Goal: Task Accomplishment & Management: Complete application form

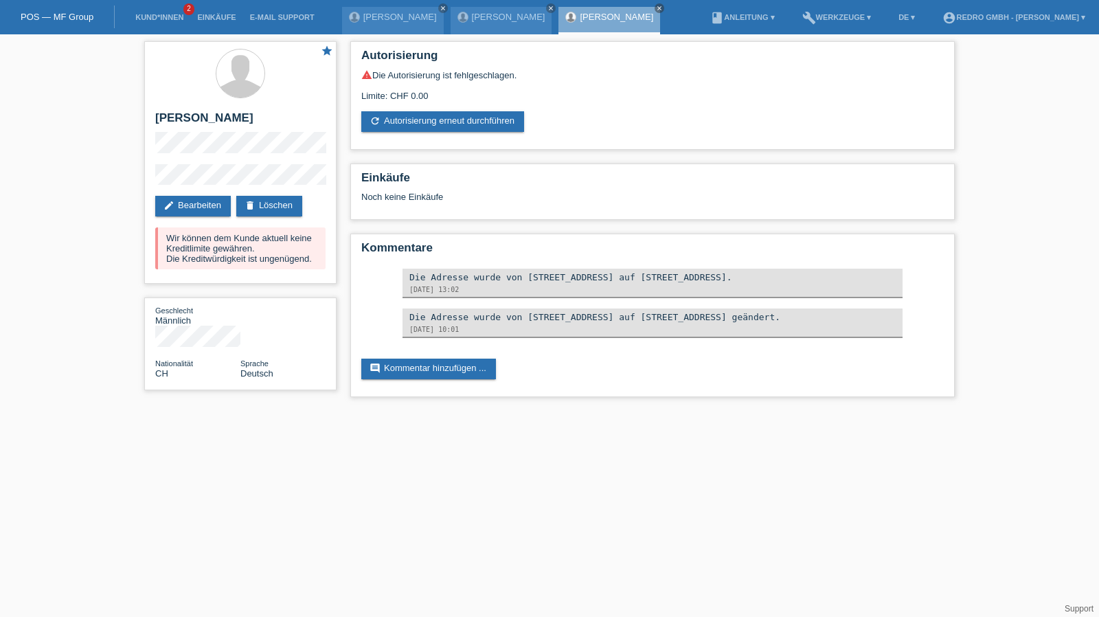
click at [123, 13] on ul "Kund*innen 2 Einkäufe E-Mail Support" at bounding box center [225, 17] width 206 height 35
click at [151, 16] on link "Kund*innen" at bounding box center [159, 17] width 62 height 8
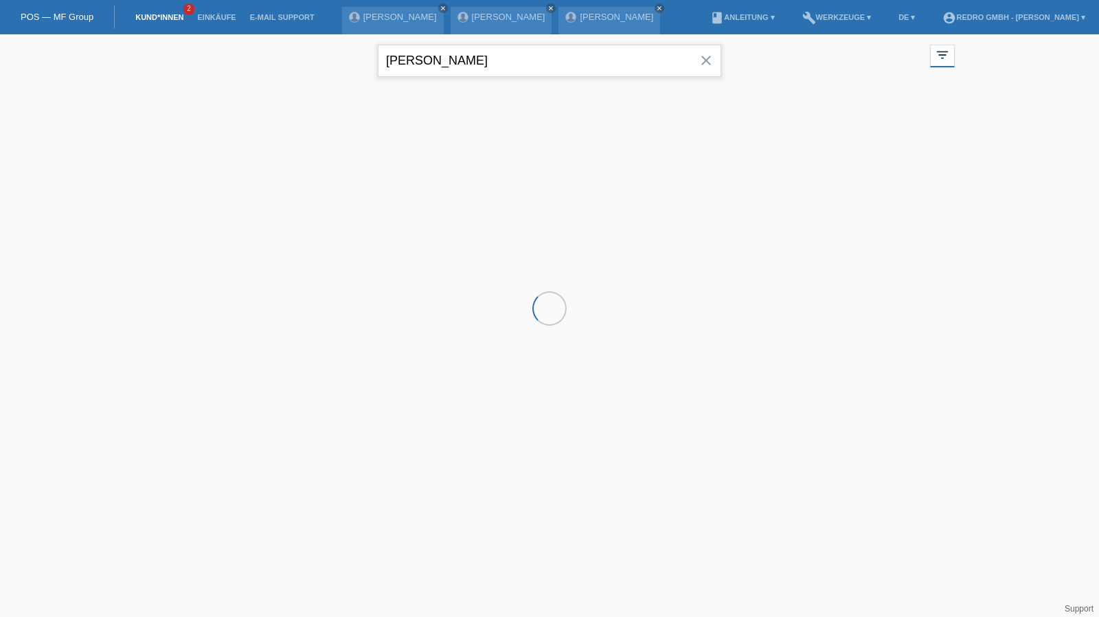
click at [510, 61] on input "[PERSON_NAME]" at bounding box center [550, 61] width 344 height 32
click at [510, 61] on input "markus meier" at bounding box center [550, 61] width 344 height 32
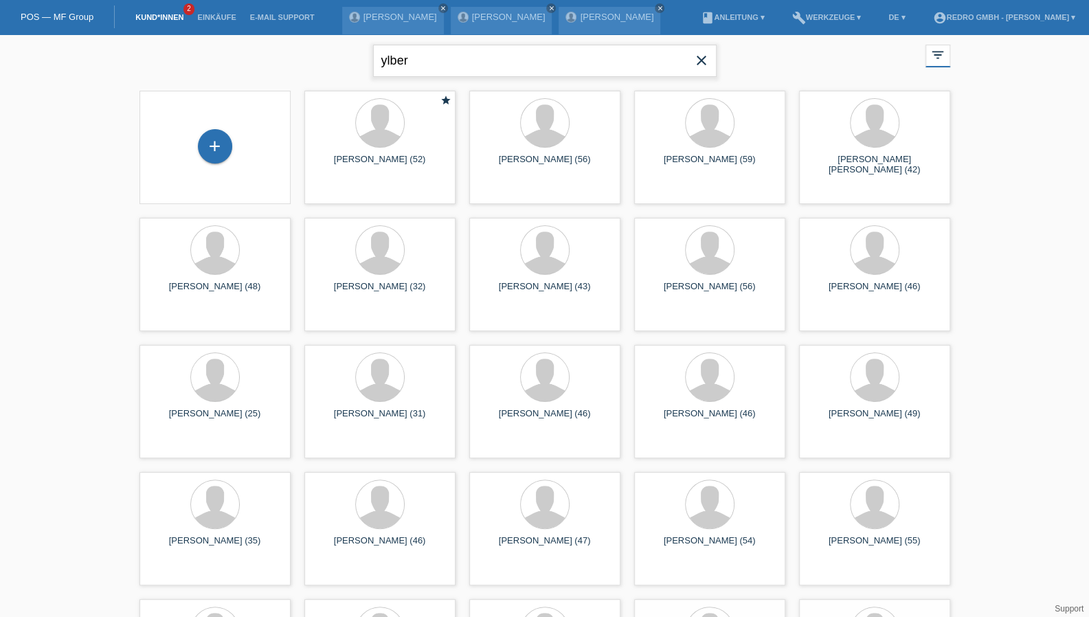
type input "ylber"
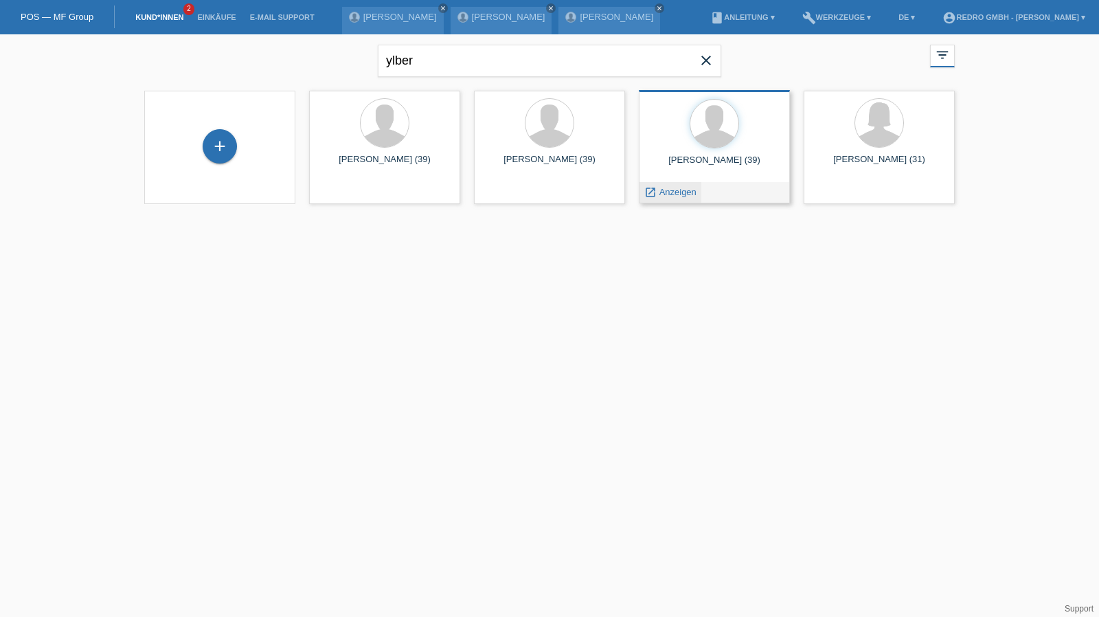
click at [667, 192] on span "Anzeigen" at bounding box center [678, 192] width 37 height 10
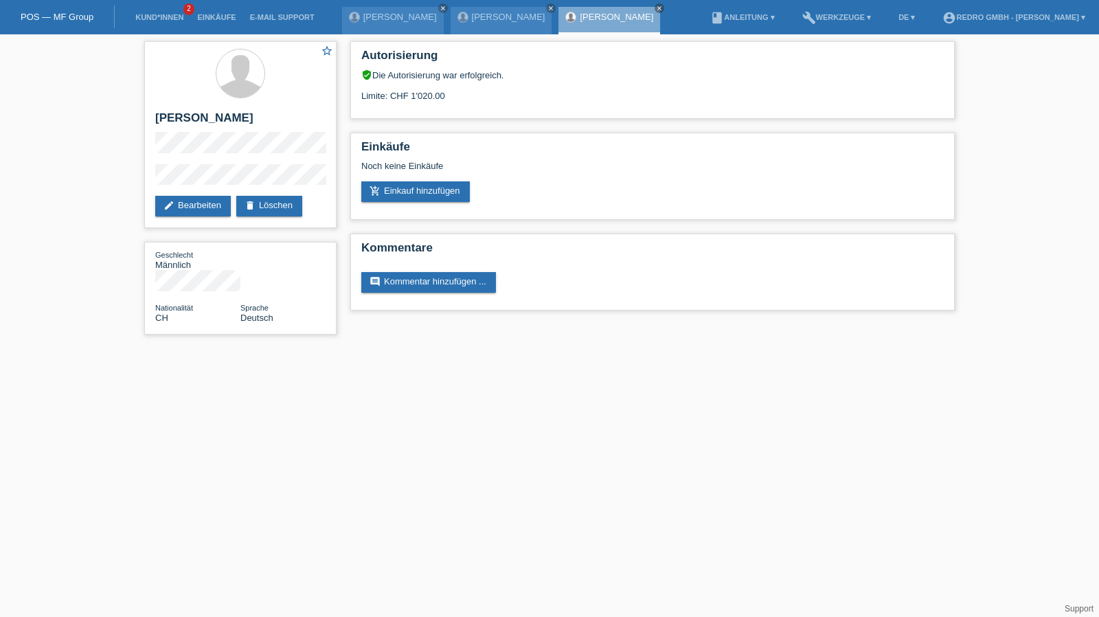
click at [133, 180] on div "star_border Ylber Neziraj edit Bearbeiten delete Löschen Geschlecht Männlich Na…" at bounding box center [549, 191] width 1099 height 314
click at [172, 20] on link "Kund*innen" at bounding box center [159, 17] width 62 height 8
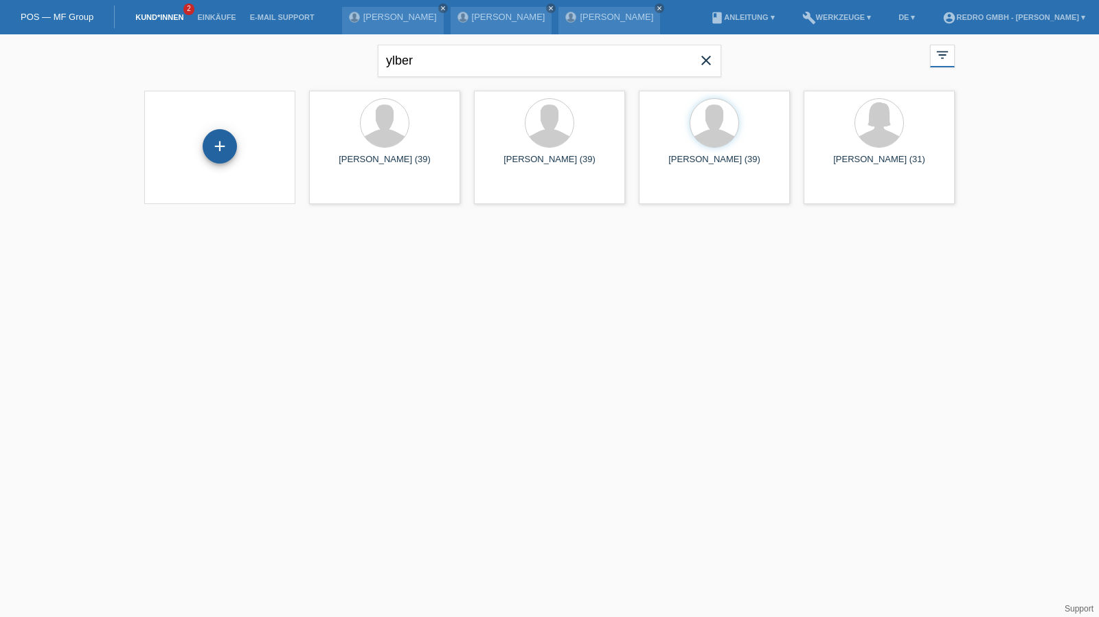
click at [224, 159] on div "+" at bounding box center [220, 146] width 34 height 34
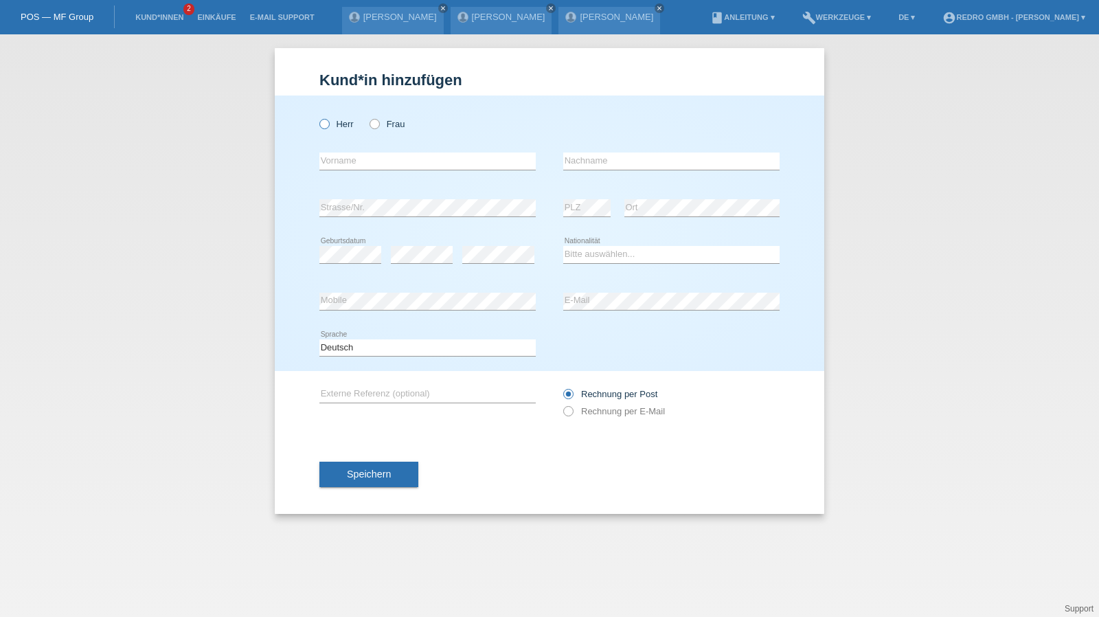
click at [344, 122] on label "Herr" at bounding box center [337, 124] width 34 height 10
click at [328, 122] on input "Herr" at bounding box center [324, 123] width 9 height 9
radio input "true"
click at [345, 162] on input "text" at bounding box center [428, 161] width 216 height 17
type input "[PERSON_NAME]"
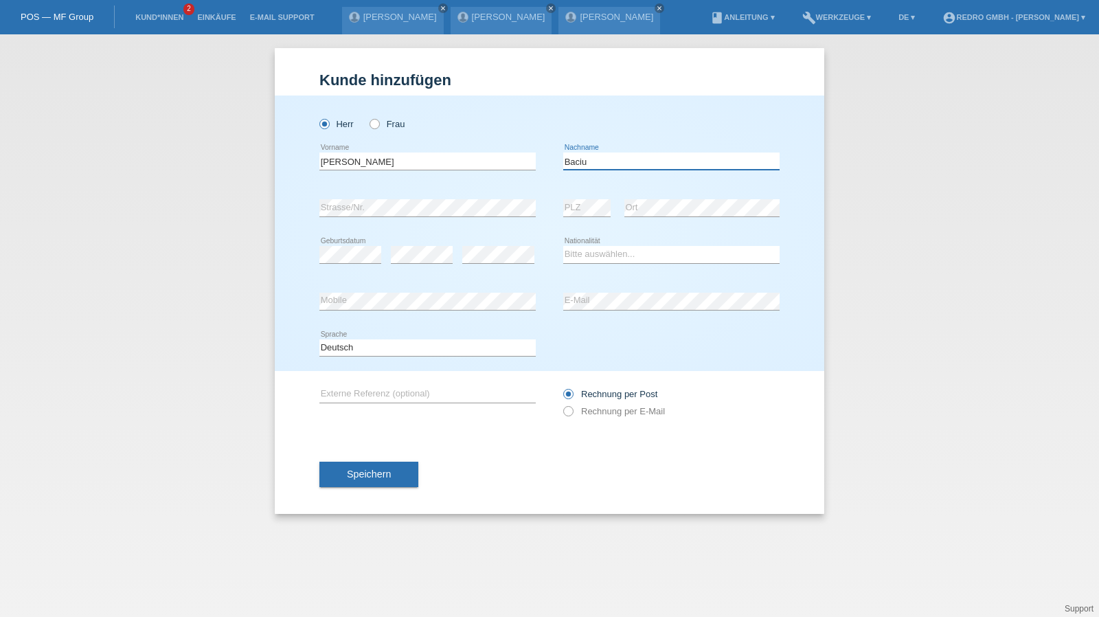
type input "Baciu"
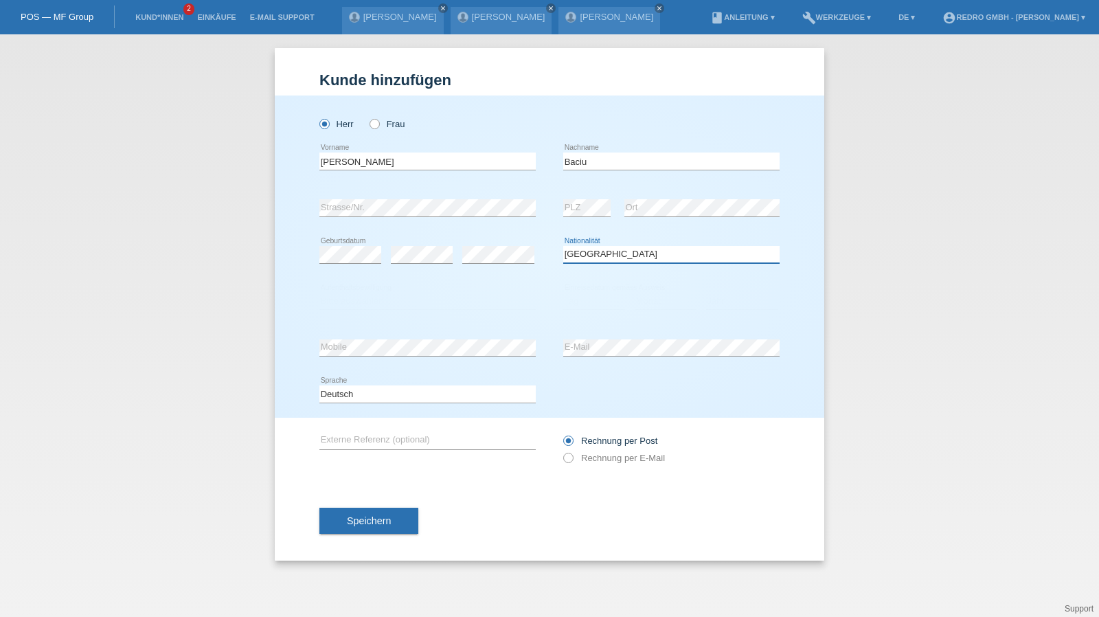
select select "RO"
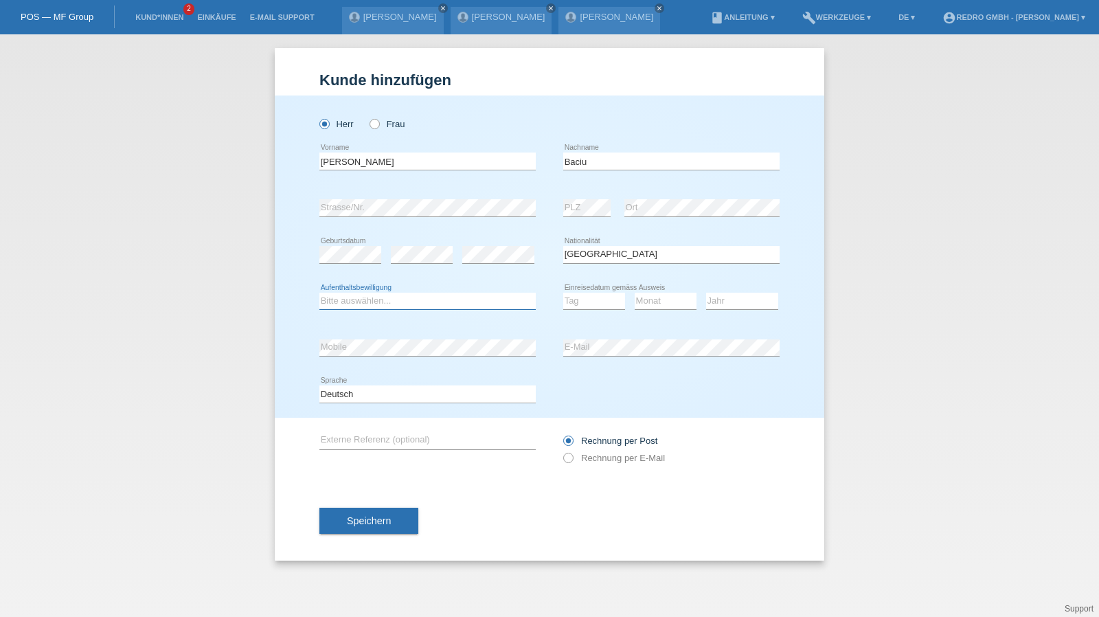
select select "B"
click at [576, 296] on select "Tag 01 02 03 04 05 06 07 08 09 10 11" at bounding box center [594, 301] width 62 height 16
select select "20"
select select "03"
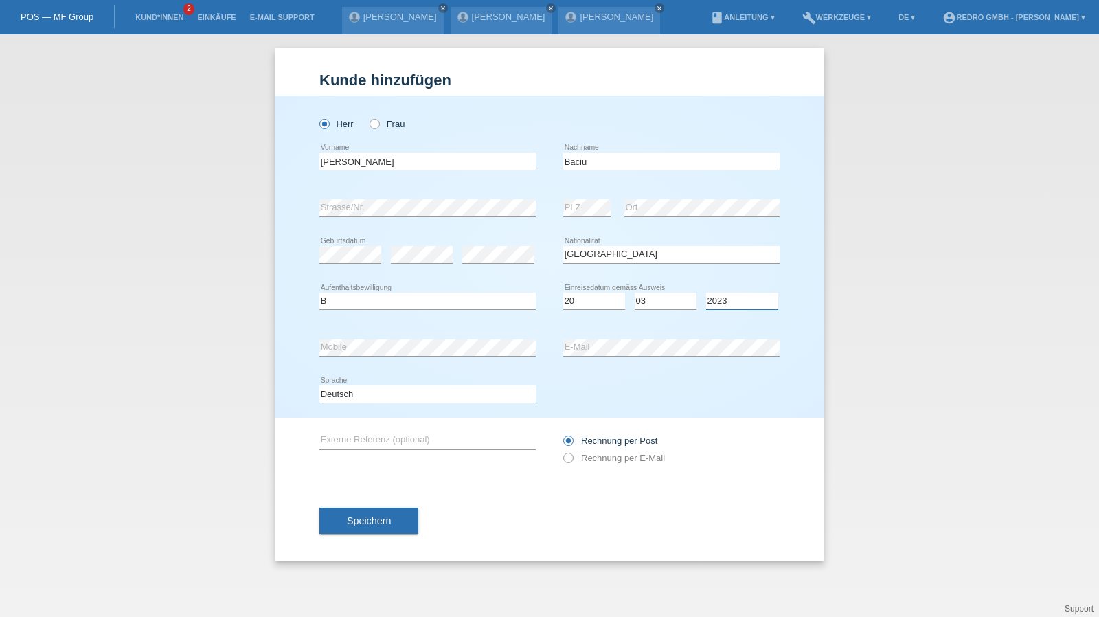
select select "2022"
click at [620, 332] on div "error E-Mail" at bounding box center [671, 347] width 216 height 47
click at [366, 524] on span "Speichern" at bounding box center [369, 520] width 44 height 11
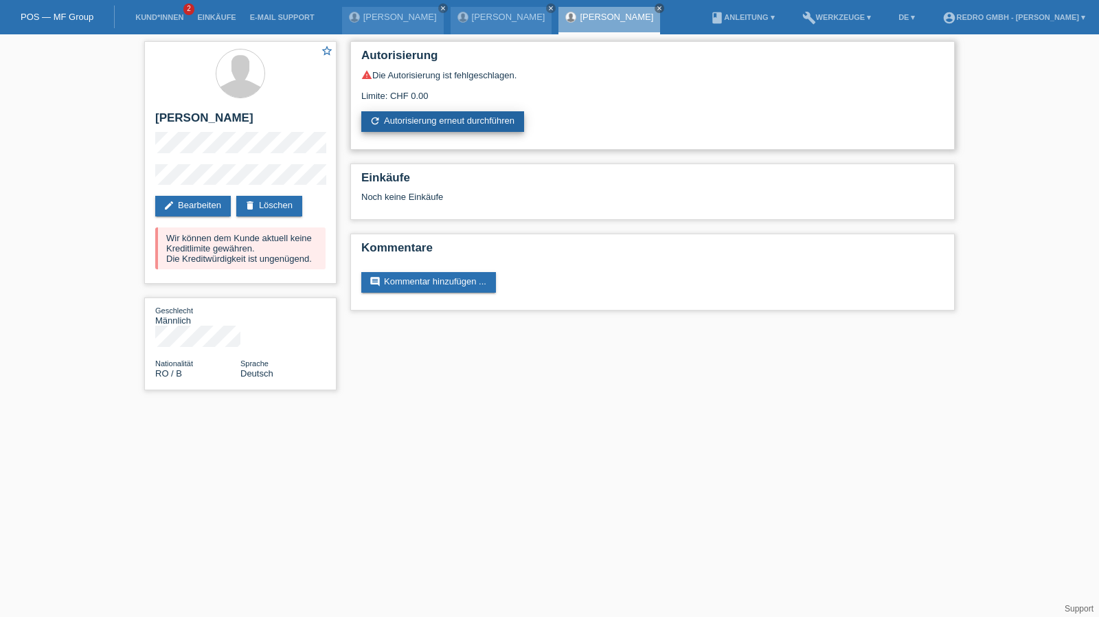
click at [416, 127] on link "refresh Autorisierung erneut durchführen" at bounding box center [442, 121] width 163 height 21
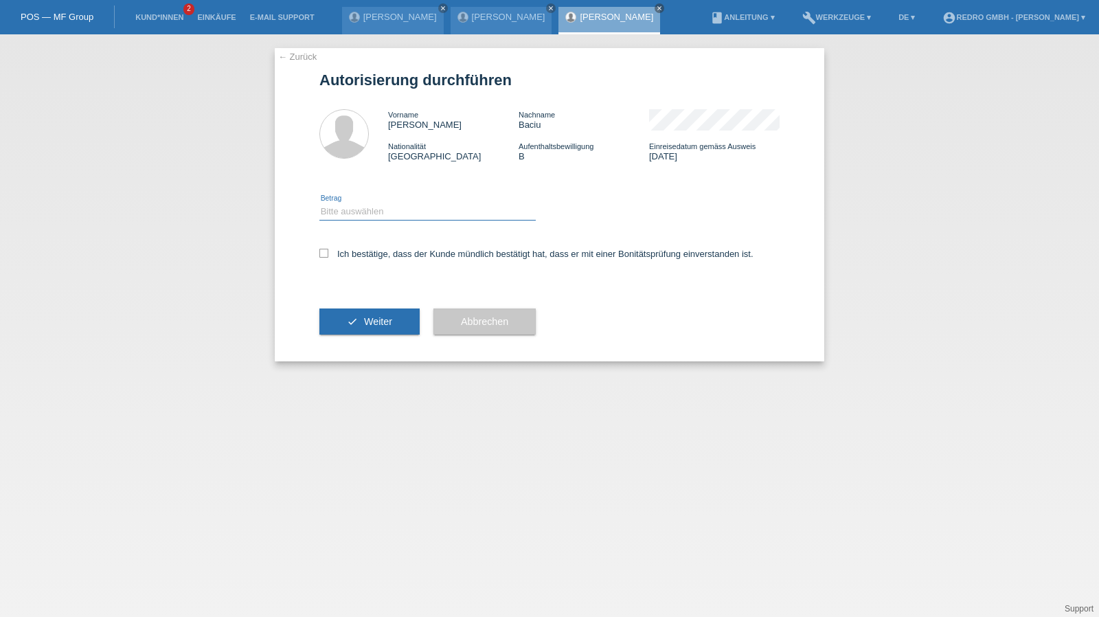
click at [372, 210] on select "Bitte auswählen CHF 1.00 - CHF 499.00 CHF 500.00 - CHF 1'999.00 CHF 2'000.00 - …" at bounding box center [428, 211] width 216 height 16
select select "1"
click at [320, 203] on select "Bitte auswählen CHF 1.00 - CHF 499.00 CHF 500.00 - CHF 1'999.00 CHF 2'000.00 - …" at bounding box center [428, 211] width 216 height 16
click at [357, 258] on label "Ich bestätige, dass der Kunde mündlich bestätigt hat, dass er mit einer Bonität…" at bounding box center [537, 254] width 434 height 10
click at [328, 258] on input "Ich bestätige, dass der Kunde mündlich bestätigt hat, dass er mit einer Bonität…" at bounding box center [324, 253] width 9 height 9
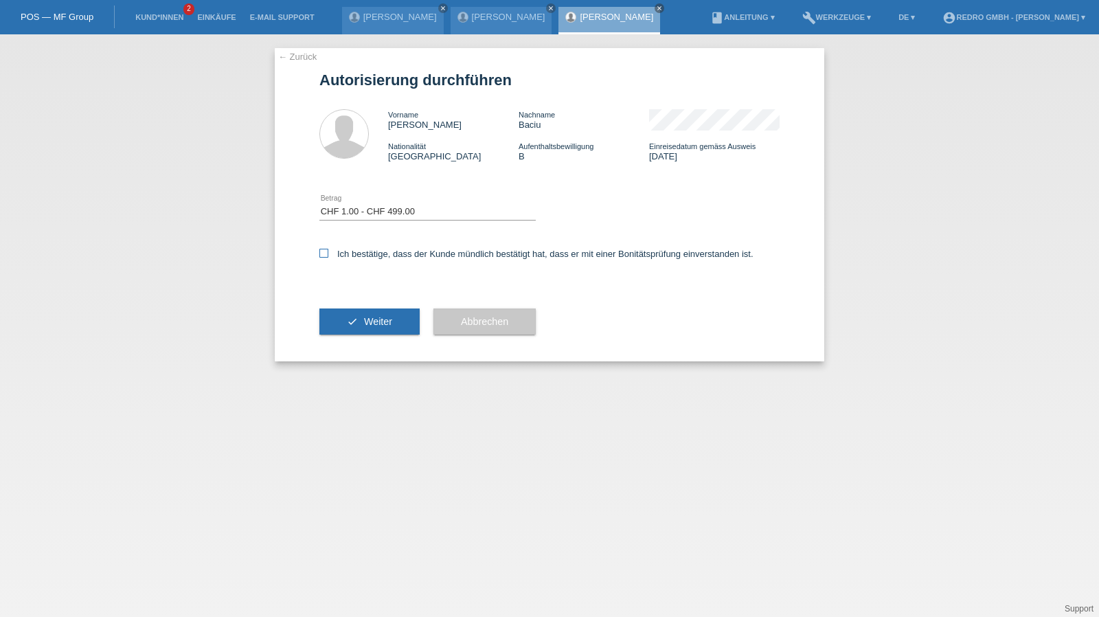
checkbox input "true"
click at [363, 322] on button "check Weiter" at bounding box center [370, 322] width 100 height 26
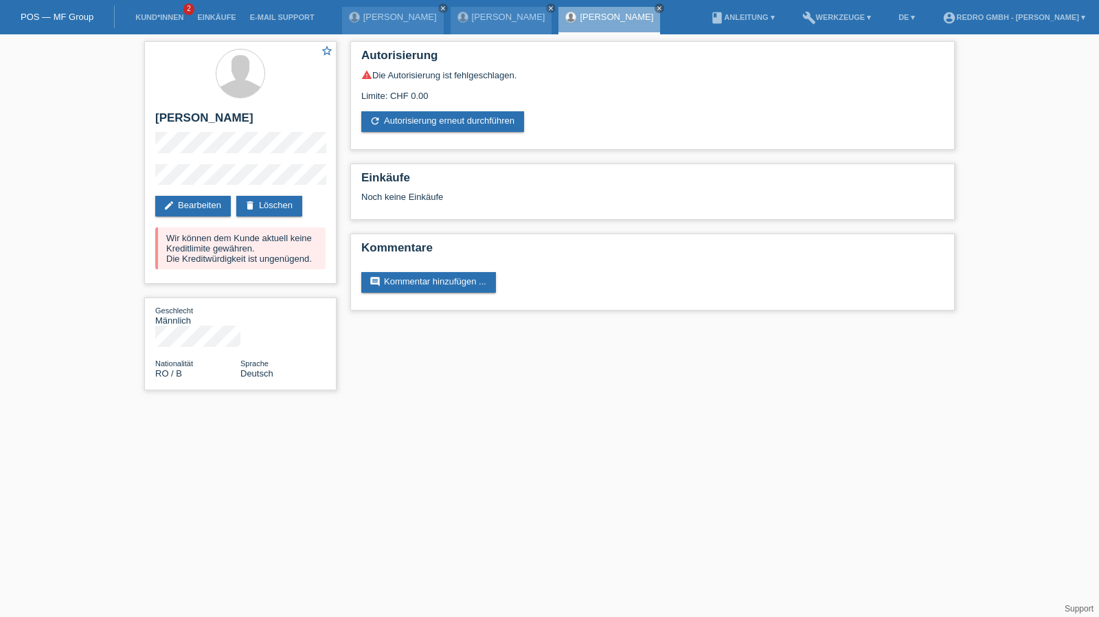
click at [153, 10] on li "Kund*innen 2" at bounding box center [159, 17] width 62 height 35
click at [150, 14] on link "Kund*innen" at bounding box center [159, 17] width 62 height 8
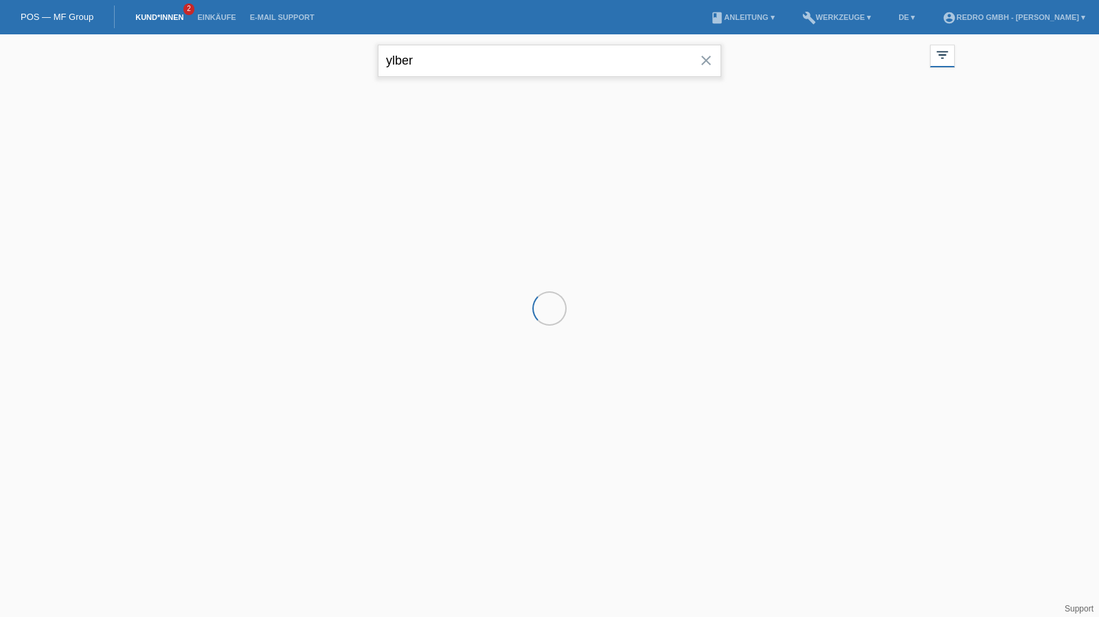
click at [528, 64] on input "ylber" at bounding box center [550, 61] width 344 height 32
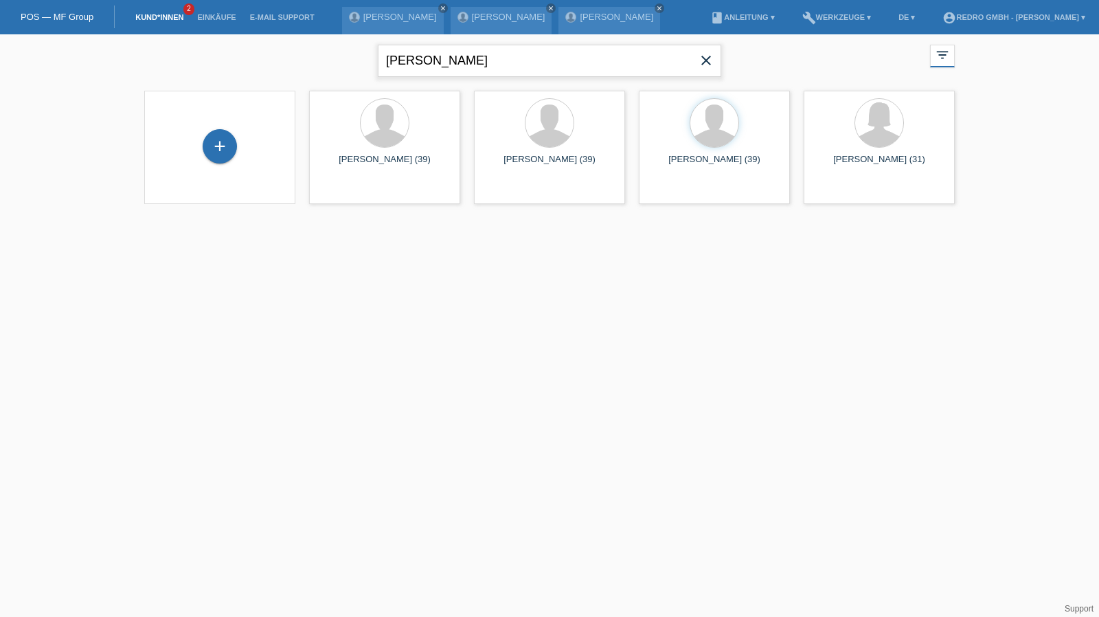
type input "yuri"
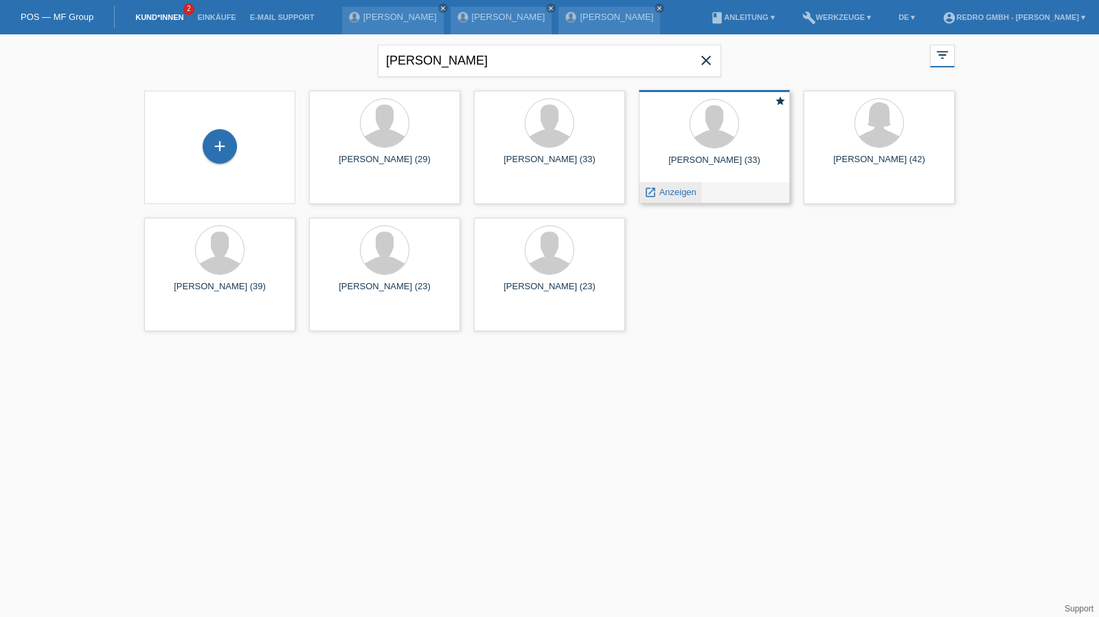
click at [672, 196] on span "Anzeigen" at bounding box center [678, 192] width 37 height 10
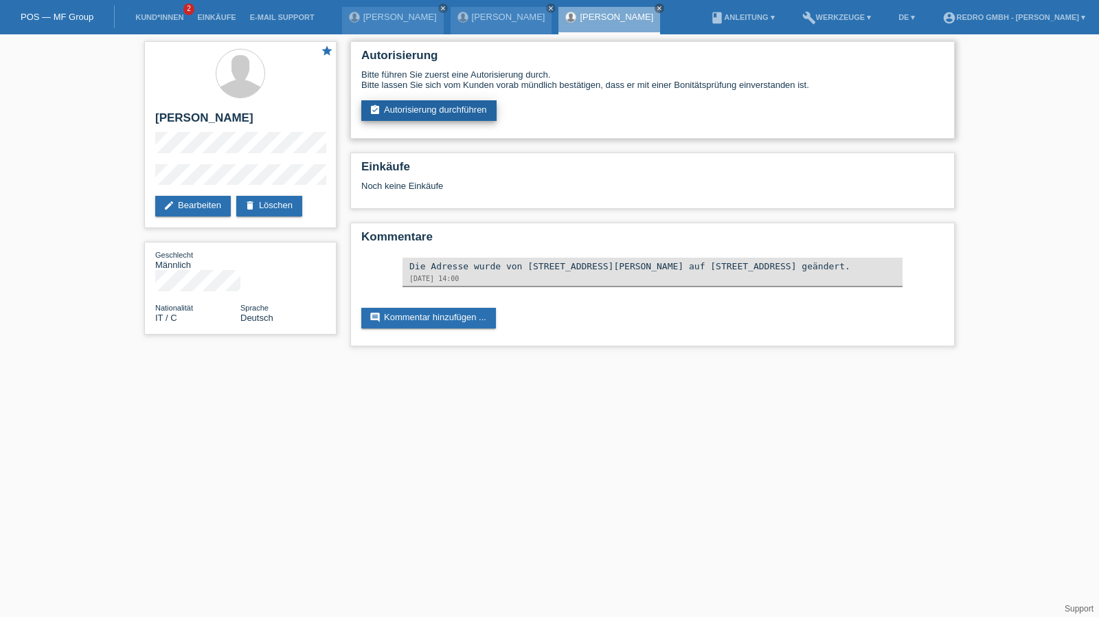
click at [458, 121] on link "assignment_turned_in Autorisierung durchführen" at bounding box center [428, 110] width 135 height 21
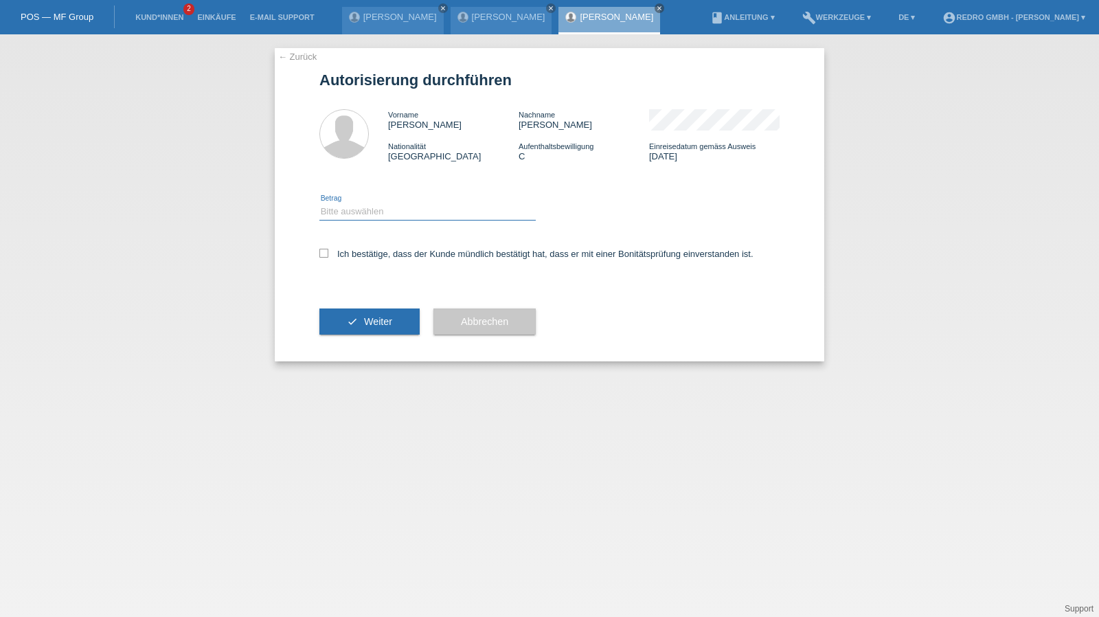
click at [393, 207] on select "Bitte auswählen CHF 1.00 - CHF 499.00 CHF 500.00 - CHF 1'999.00 CHF 2'000.00 - …" at bounding box center [428, 211] width 216 height 16
select select "1"
click at [320, 203] on select "Bitte auswählen CHF 1.00 - CHF 499.00 CHF 500.00 - CHF 1'999.00 CHF 2'000.00 - …" at bounding box center [428, 211] width 216 height 16
click at [377, 256] on label "Ich bestätige, dass der Kunde mündlich bestätigt hat, dass er mit einer Bonität…" at bounding box center [537, 254] width 434 height 10
click at [328, 256] on input "Ich bestätige, dass der Kunde mündlich bestätigt hat, dass er mit einer Bonität…" at bounding box center [324, 253] width 9 height 9
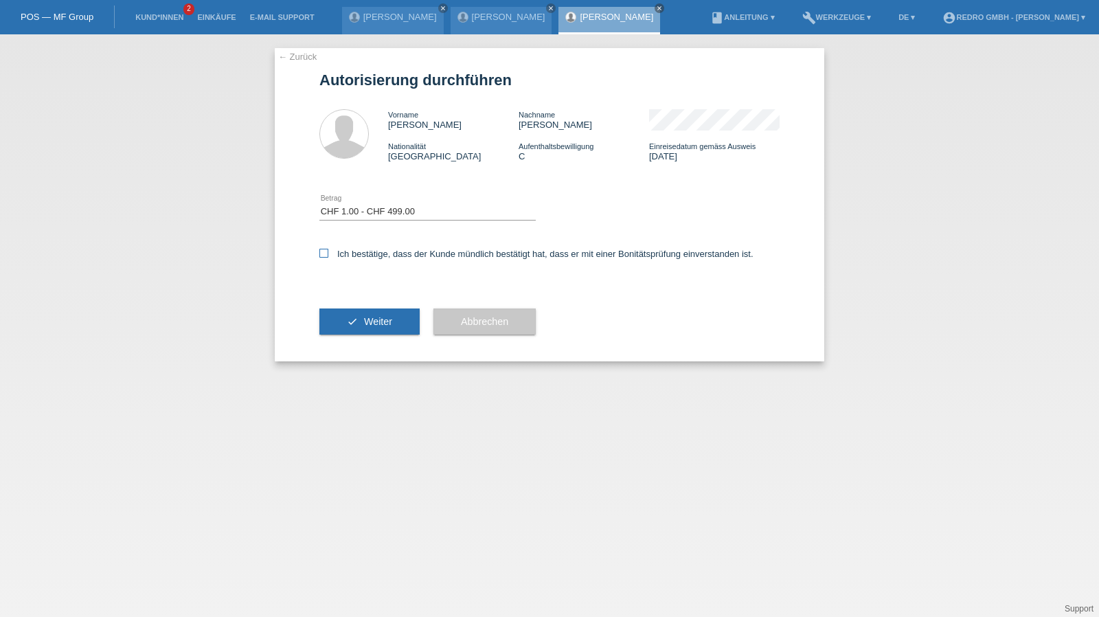
checkbox input "true"
click at [356, 322] on button "check Weiter" at bounding box center [370, 322] width 100 height 26
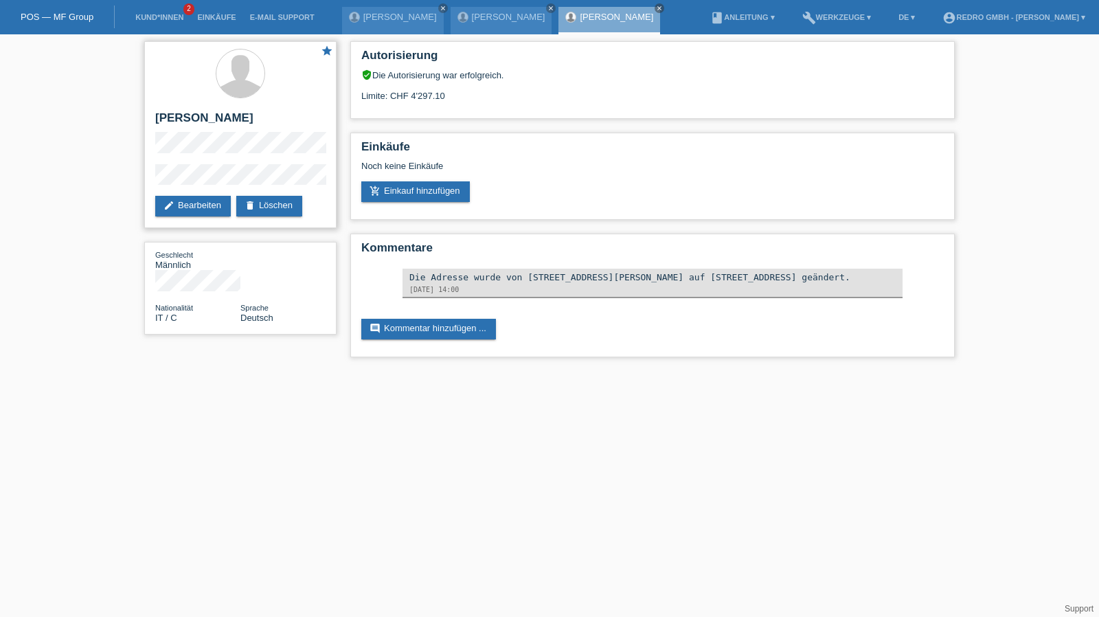
click at [165, 118] on h2 "[PERSON_NAME]" at bounding box center [240, 121] width 170 height 21
copy h2 "[PERSON_NAME]"
click at [148, 183] on div "star [PERSON_NAME] edit Bearbeiten delete Löschen" at bounding box center [240, 134] width 192 height 187
click at [225, 119] on h2 "[PERSON_NAME]" at bounding box center [240, 121] width 170 height 21
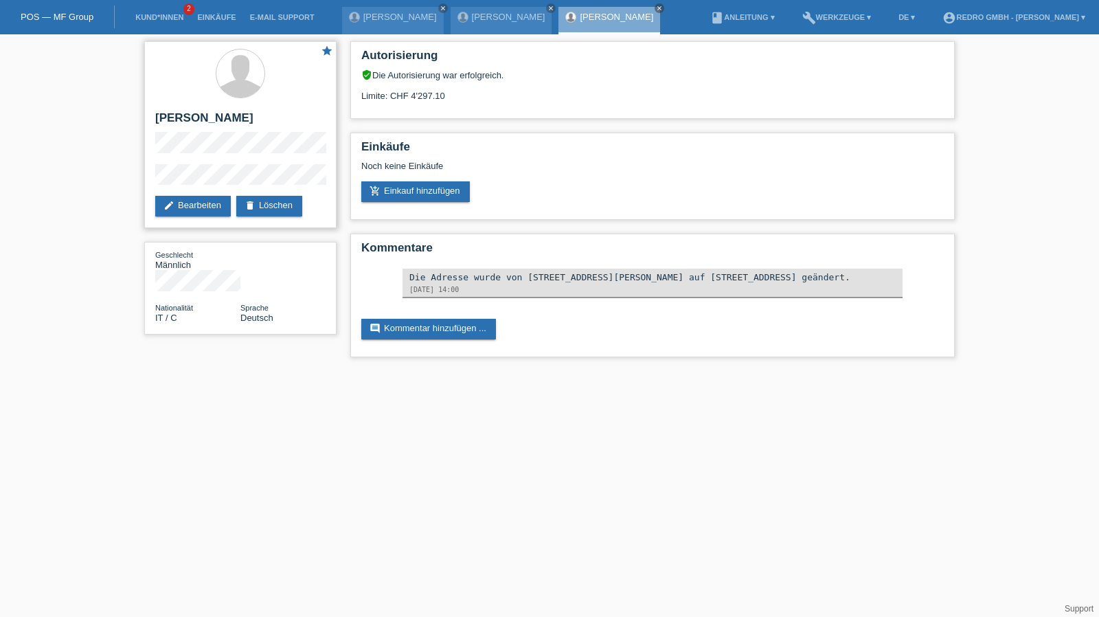
click at [225, 119] on h2 "[PERSON_NAME]" at bounding box center [240, 121] width 170 height 21
copy div "[PERSON_NAME]"
click at [187, 163] on div "star [PERSON_NAME] edit Bearbeiten delete Löschen" at bounding box center [240, 134] width 192 height 187
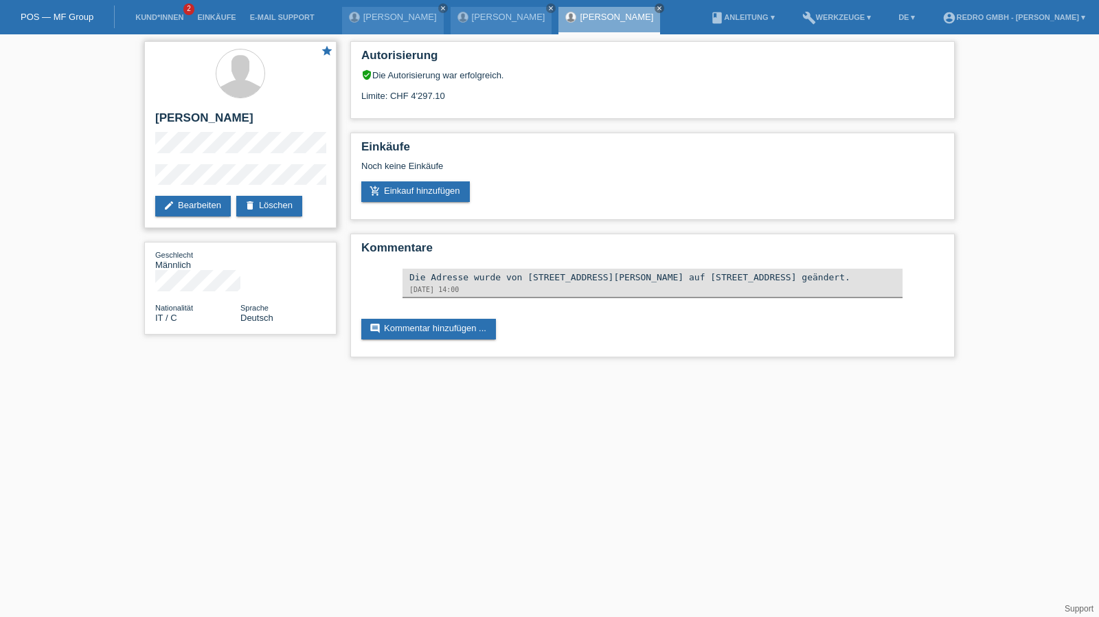
click at [187, 163] on div "star Yuri Di costanzo edit Bearbeiten delete Löschen" at bounding box center [240, 134] width 192 height 187
click at [172, 21] on link "Kund*innen" at bounding box center [159, 17] width 62 height 8
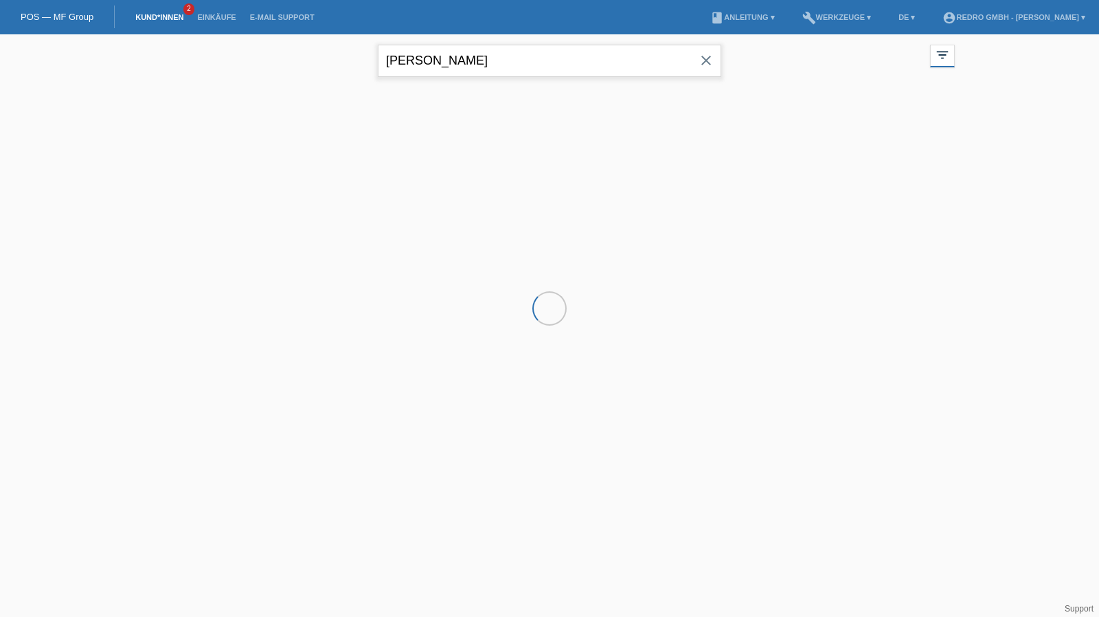
click at [481, 68] on input "yuri" at bounding box center [550, 61] width 344 height 32
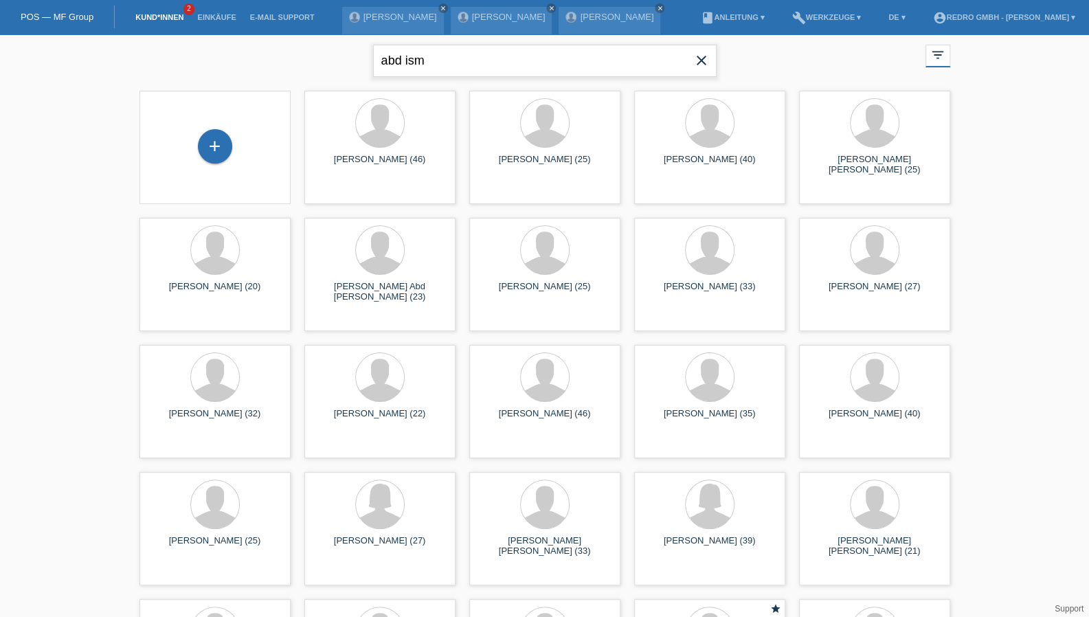
type input "abd ism"
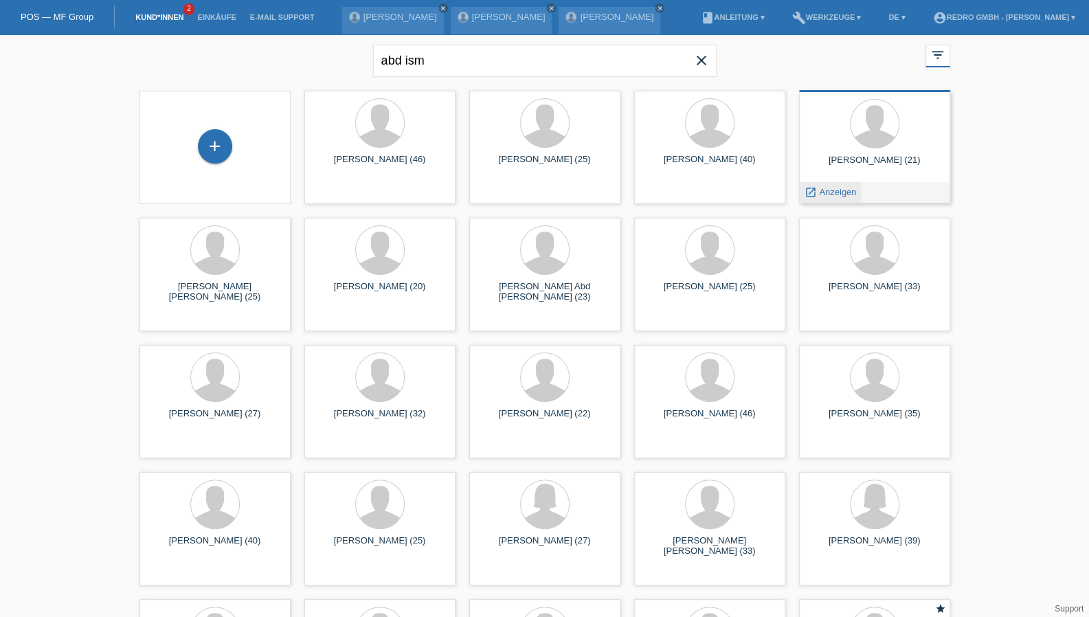
click at [844, 192] on span "Anzeigen" at bounding box center [837, 192] width 37 height 10
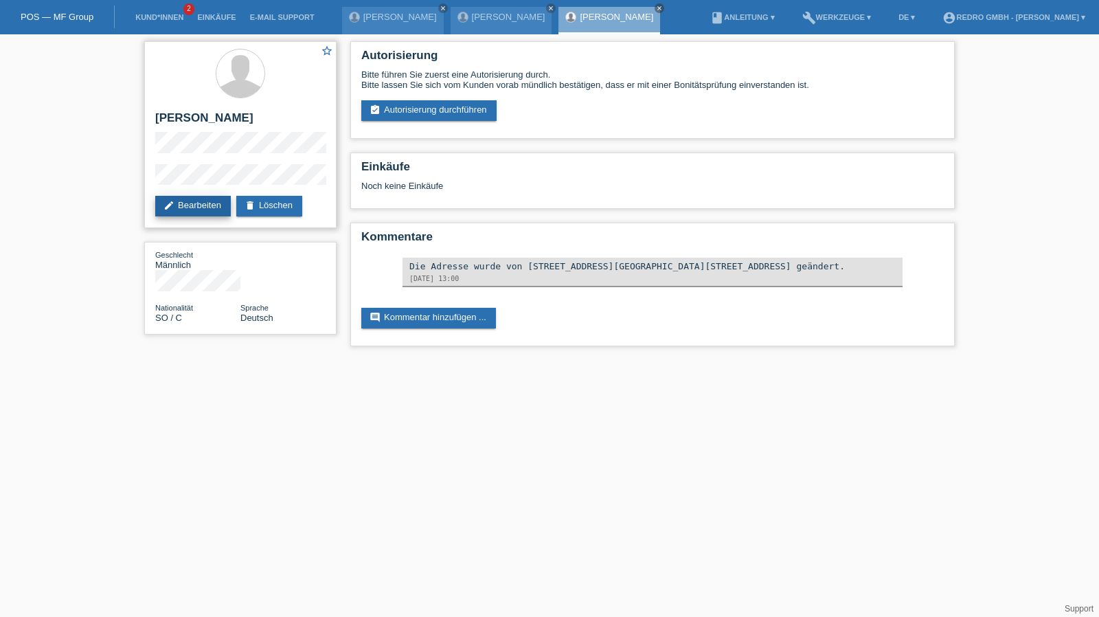
click at [214, 204] on link "edit Bearbeiten" at bounding box center [193, 206] width 76 height 21
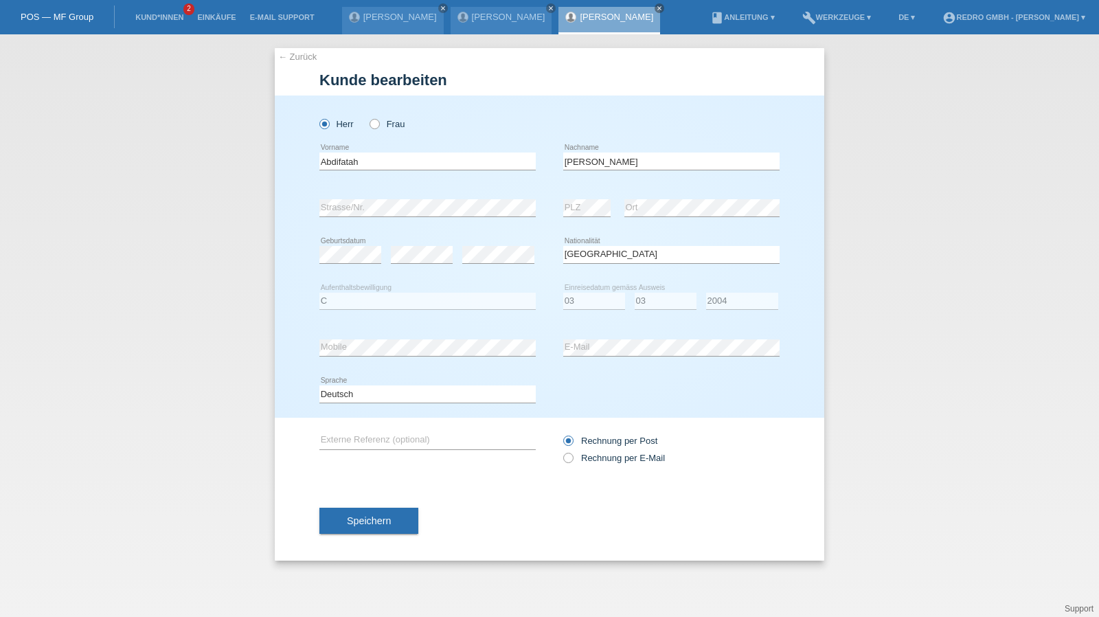
select select "SO"
select select "C"
select select "03"
select select "2004"
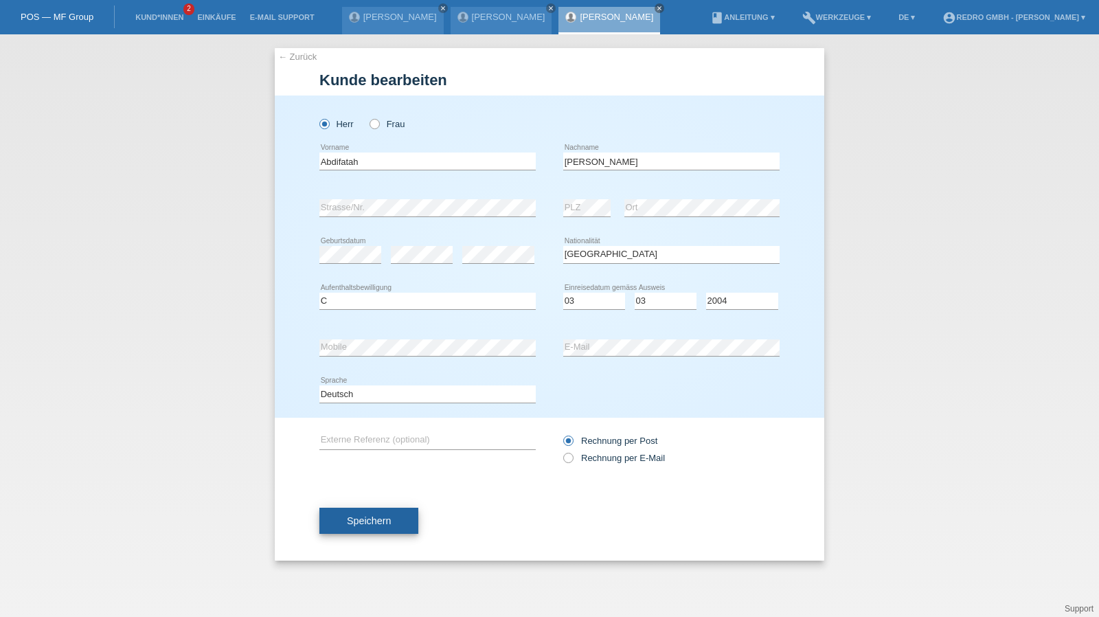
click at [374, 519] on span "Speichern" at bounding box center [369, 520] width 44 height 11
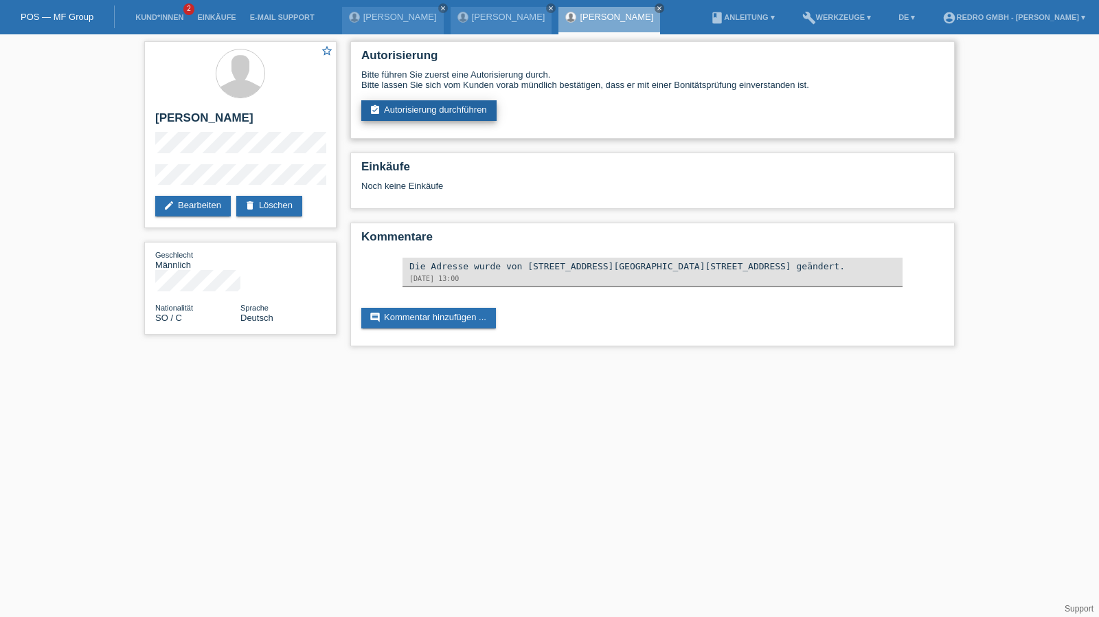
click at [435, 107] on link "assignment_turned_in Autorisierung durchführen" at bounding box center [428, 110] width 135 height 21
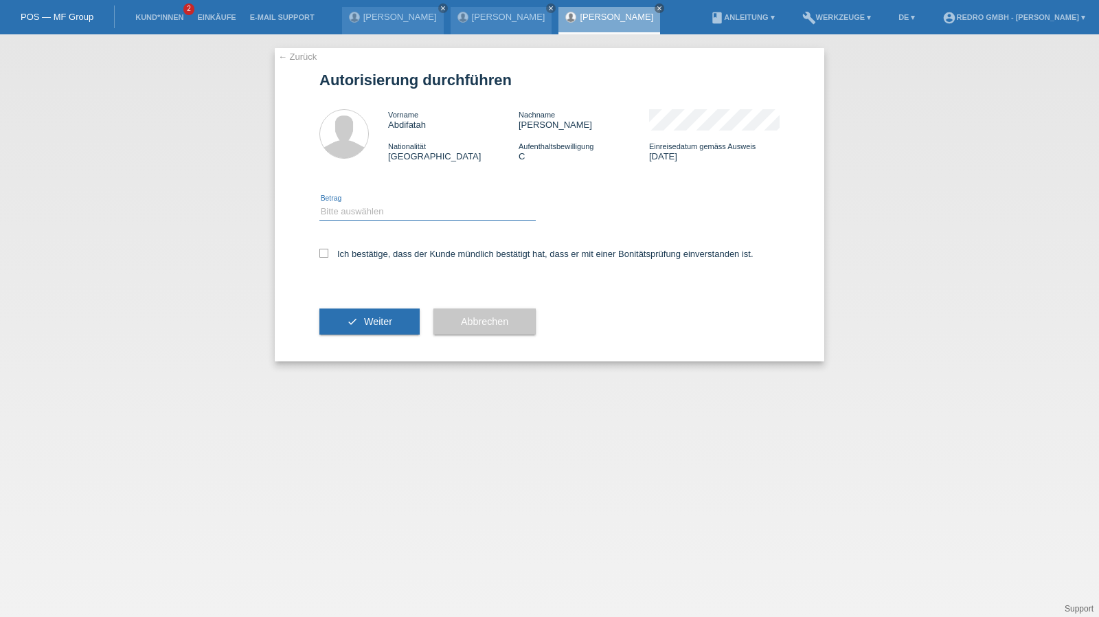
click at [368, 212] on select "Bitte auswählen CHF 1.00 - CHF 499.00 CHF 500.00 - CHF 1'999.00 CHF 2'000.00 - …" at bounding box center [428, 211] width 216 height 16
select select "1"
click at [320, 203] on select "Bitte auswählen CHF 1.00 - CHF 499.00 CHF 500.00 - CHF 1'999.00 CHF 2'000.00 - …" at bounding box center [428, 211] width 216 height 16
click at [366, 256] on label "Ich bestätige, dass der Kunde mündlich bestätigt hat, dass er mit einer Bonität…" at bounding box center [537, 254] width 434 height 10
click at [328, 256] on input "Ich bestätige, dass der Kunde mündlich bestätigt hat, dass er mit einer Bonität…" at bounding box center [324, 253] width 9 height 9
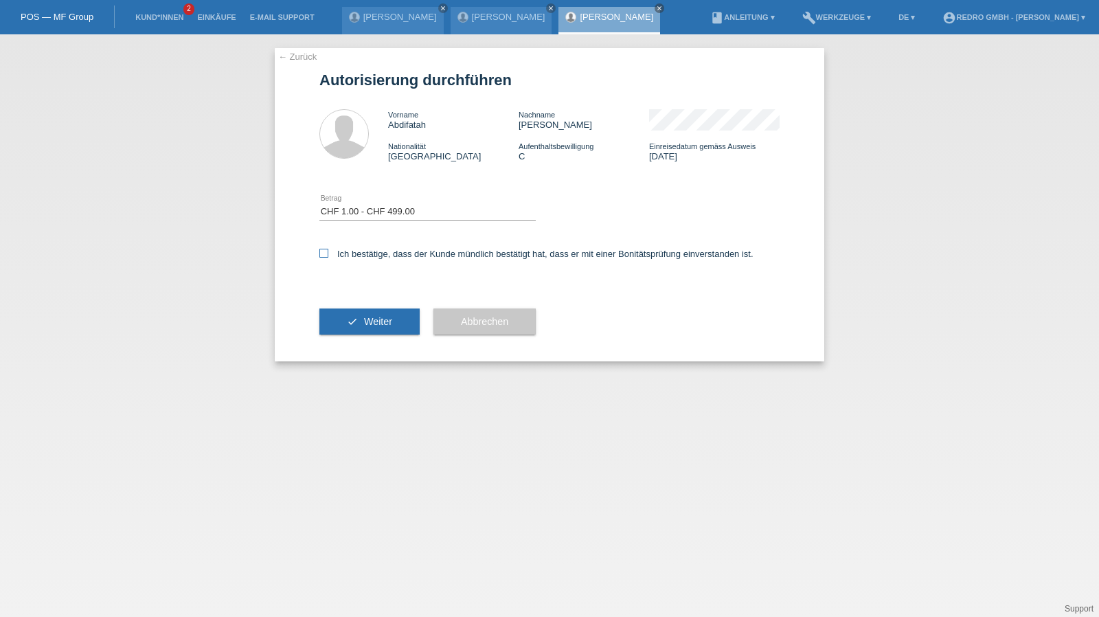
checkbox input "true"
click at [369, 313] on button "check Weiter" at bounding box center [370, 322] width 100 height 26
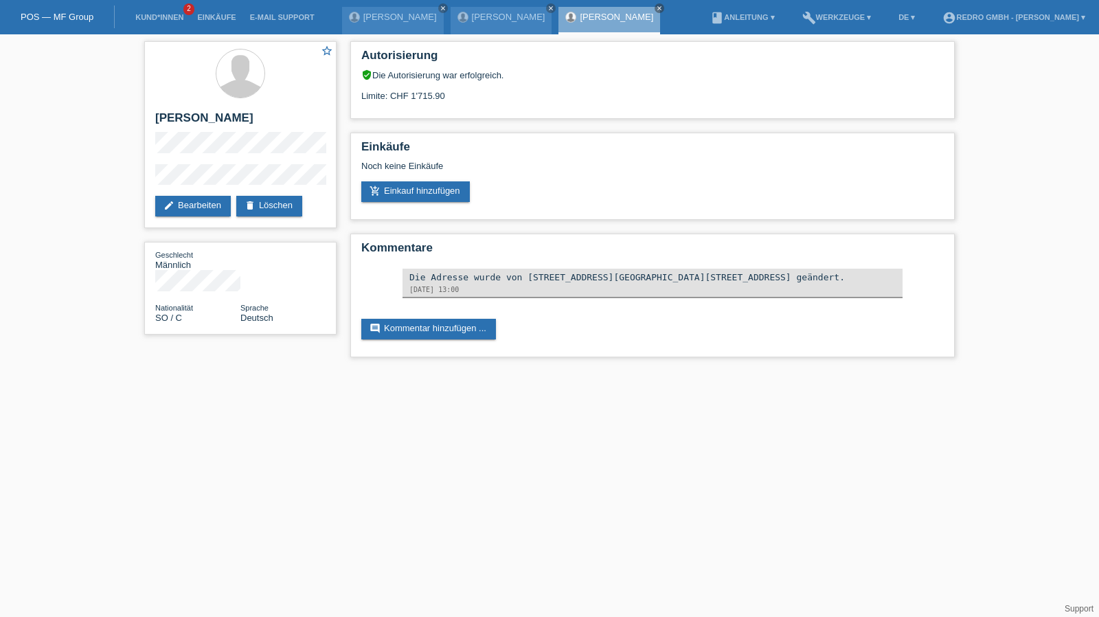
click at [96, 180] on div "star_border Abdifatah Ismael edit Bearbeiten delete Löschen Geschlecht Männlich…" at bounding box center [549, 202] width 1099 height 337
click at [181, 114] on h2 "[PERSON_NAME]" at bounding box center [240, 121] width 170 height 21
copy div "[PERSON_NAME]"
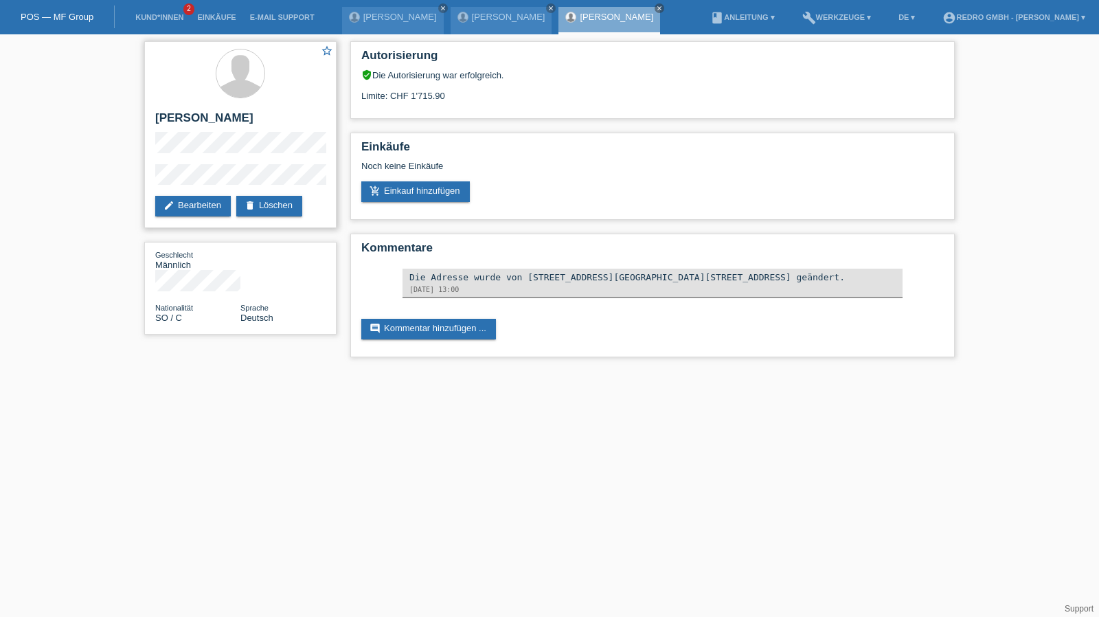
click at [154, 177] on div "star_border Abdifatah Ismael edit Bearbeiten delete Löschen" at bounding box center [240, 134] width 192 height 187
click at [176, 111] on h2 "[PERSON_NAME]" at bounding box center [240, 121] width 170 height 21
copy h2 "Abdifatah"
click at [518, 21] on link "[PERSON_NAME]" at bounding box center [509, 17] width 74 height 10
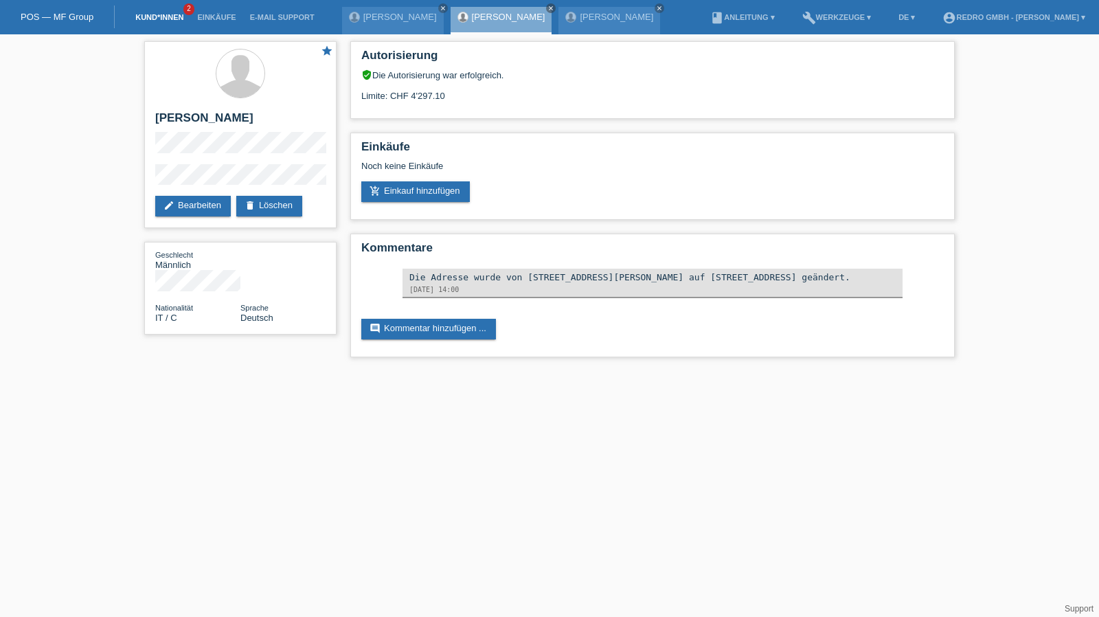
click at [145, 21] on link "Kund*innen" at bounding box center [159, 17] width 62 height 8
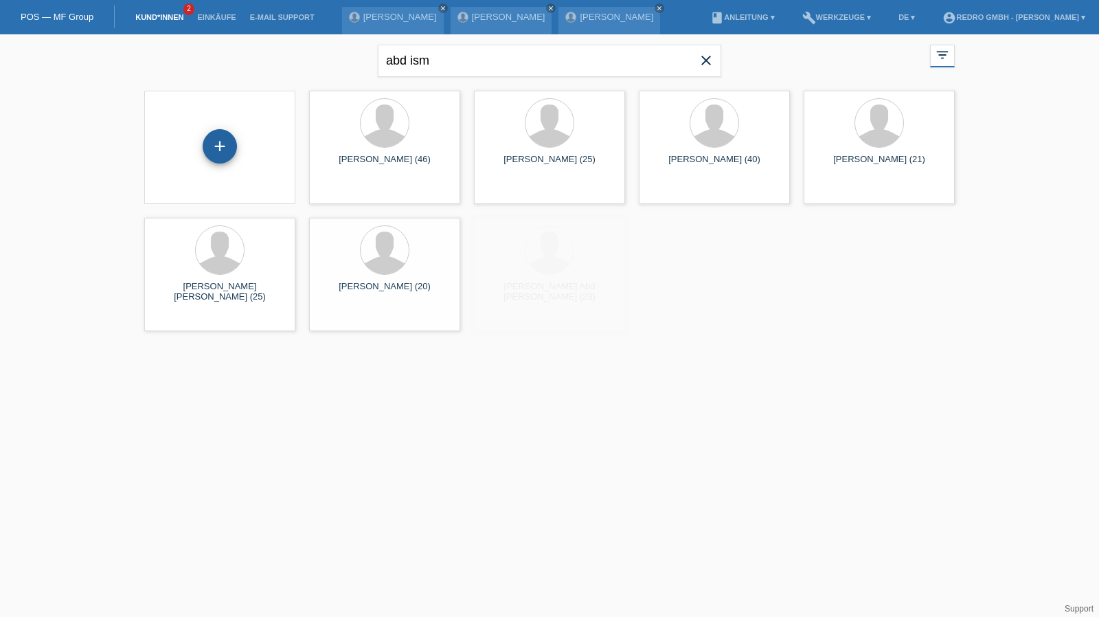
click at [212, 155] on div "+" at bounding box center [220, 146] width 34 height 34
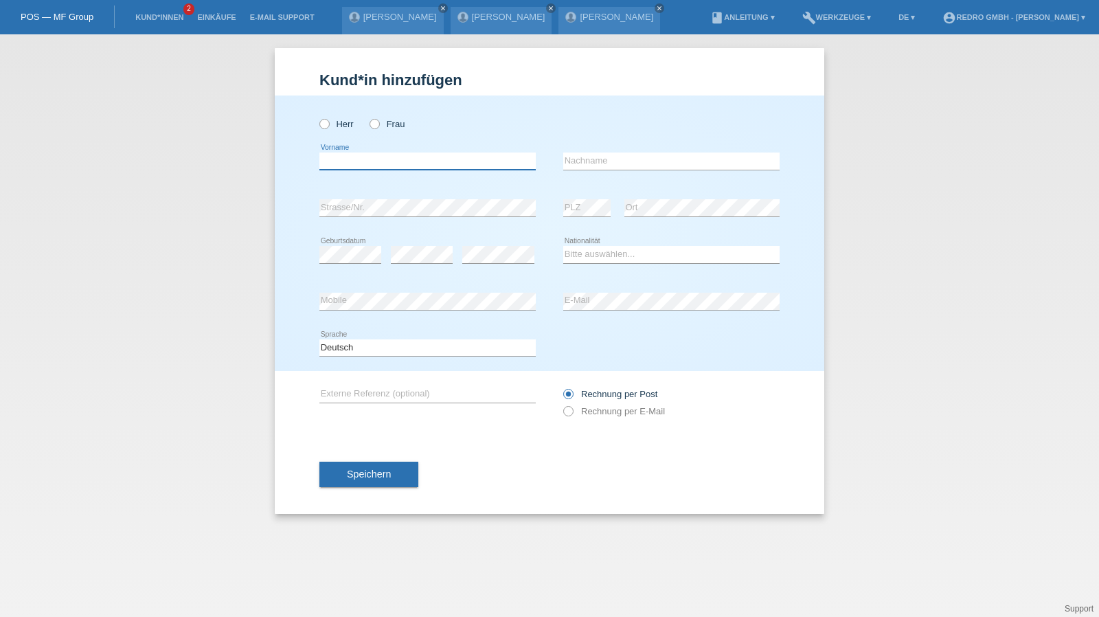
click at [404, 167] on input "text" at bounding box center [428, 161] width 216 height 17
type input "Nsasumuna"
type input "Sala"
click at [660, 216] on icon at bounding box center [702, 216] width 155 height 1
click at [641, 161] on input "Sala" at bounding box center [671, 161] width 216 height 17
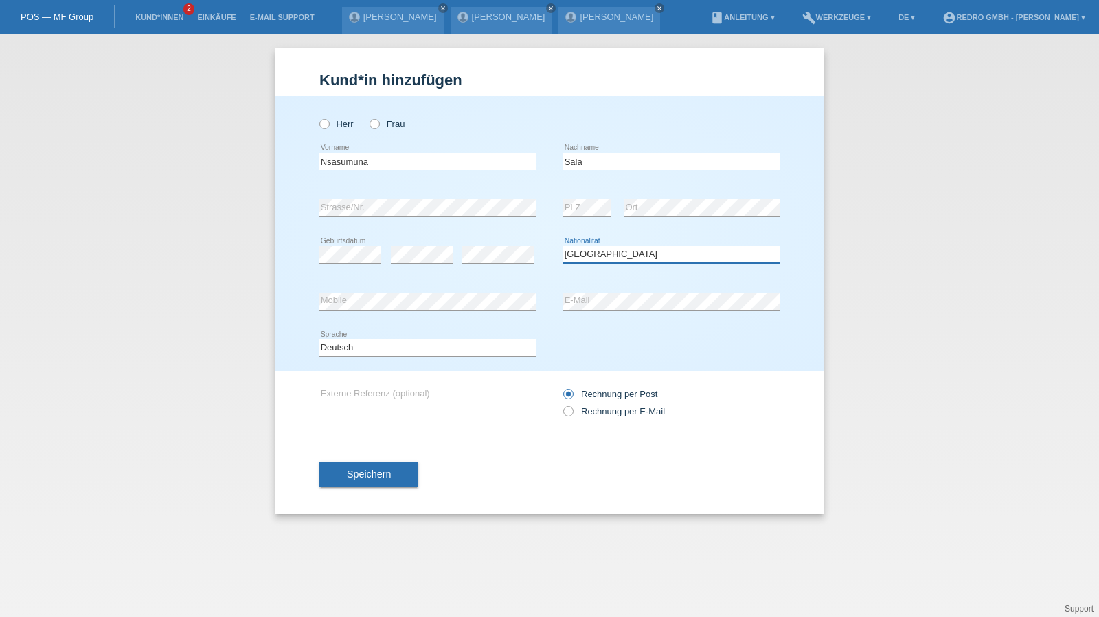
select select "AO"
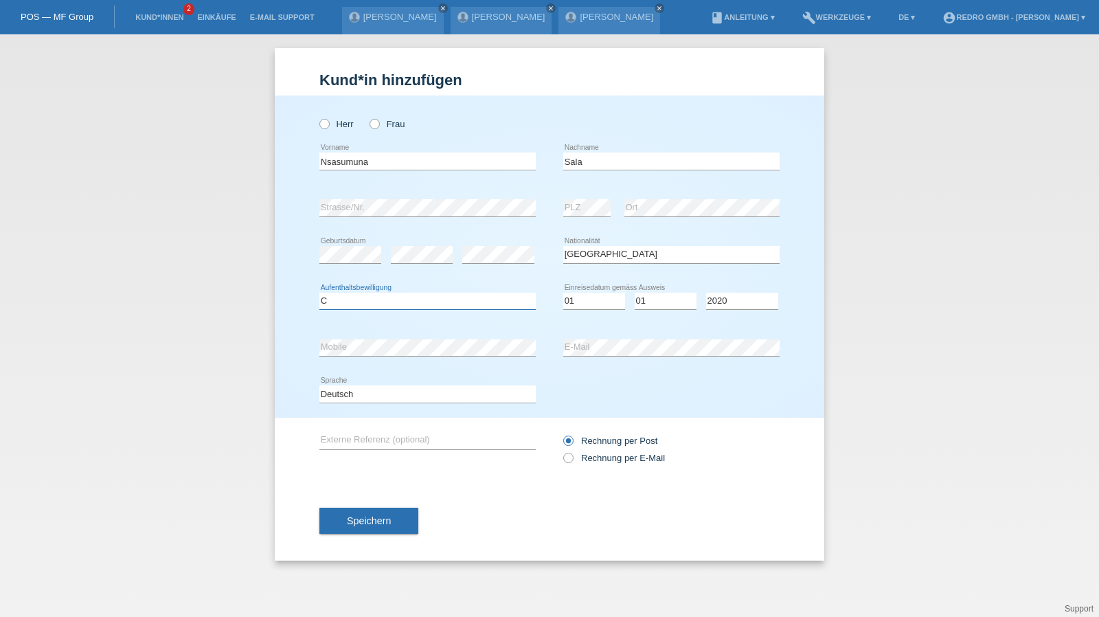
select select "C"
select select "01"
click at [599, 303] on select "Tag 01 02 03 04 05 06 07 08 09 10 11" at bounding box center [594, 301] width 62 height 16
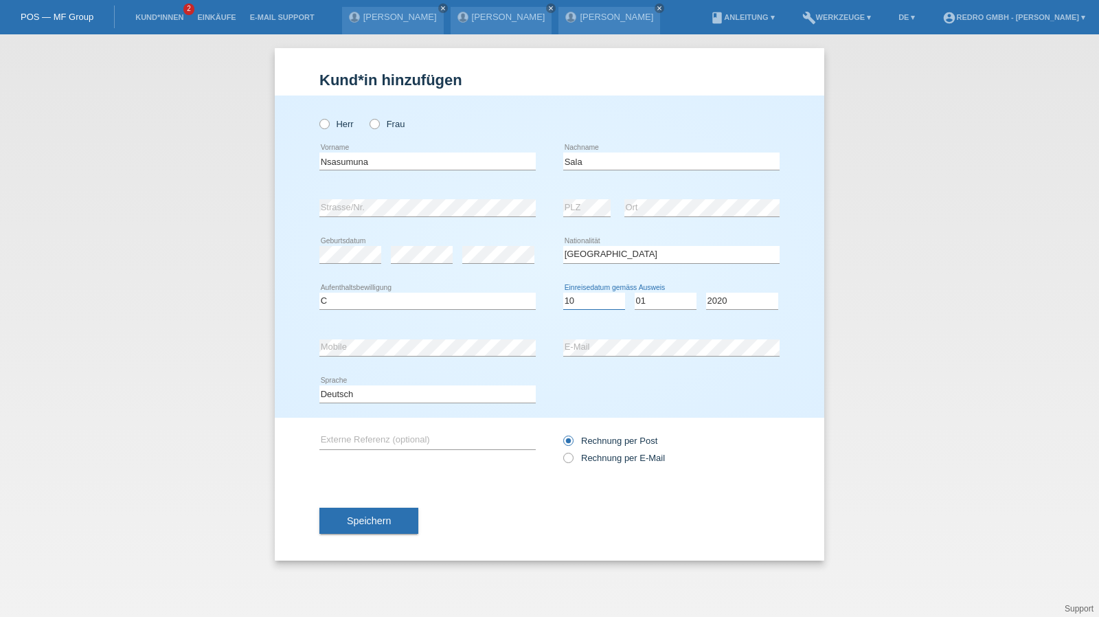
select select "14"
select select "11"
select select "1988"
click at [370, 390] on select "Deutsch Français Italiano English" at bounding box center [428, 393] width 216 height 16
select select "fr"
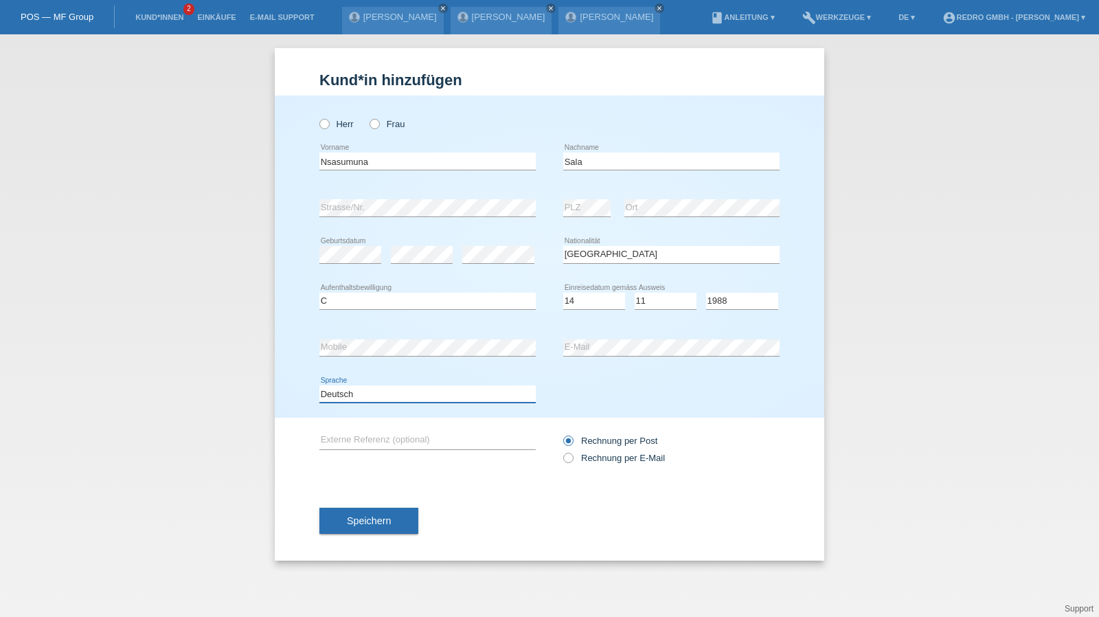
click at [320, 385] on select "Deutsch Français Italiano English" at bounding box center [428, 393] width 216 height 16
click at [359, 545] on div "Speichern" at bounding box center [550, 521] width 460 height 80
click at [364, 526] on button "Speichern" at bounding box center [369, 521] width 99 height 26
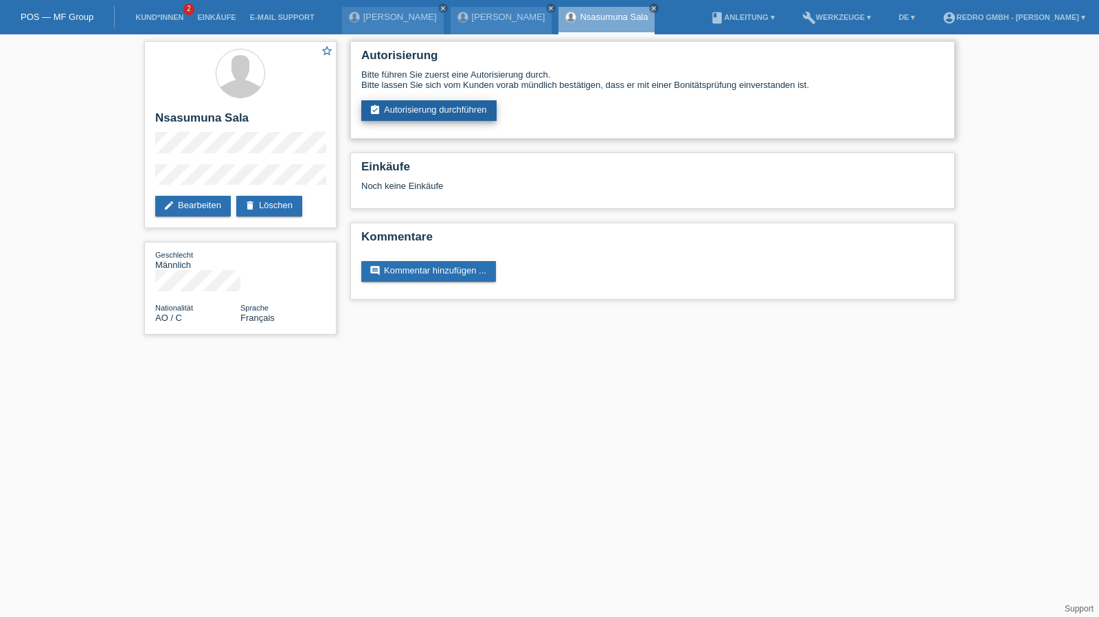
click at [405, 107] on link "assignment_turned_in Autorisierung durchführen" at bounding box center [428, 110] width 135 height 21
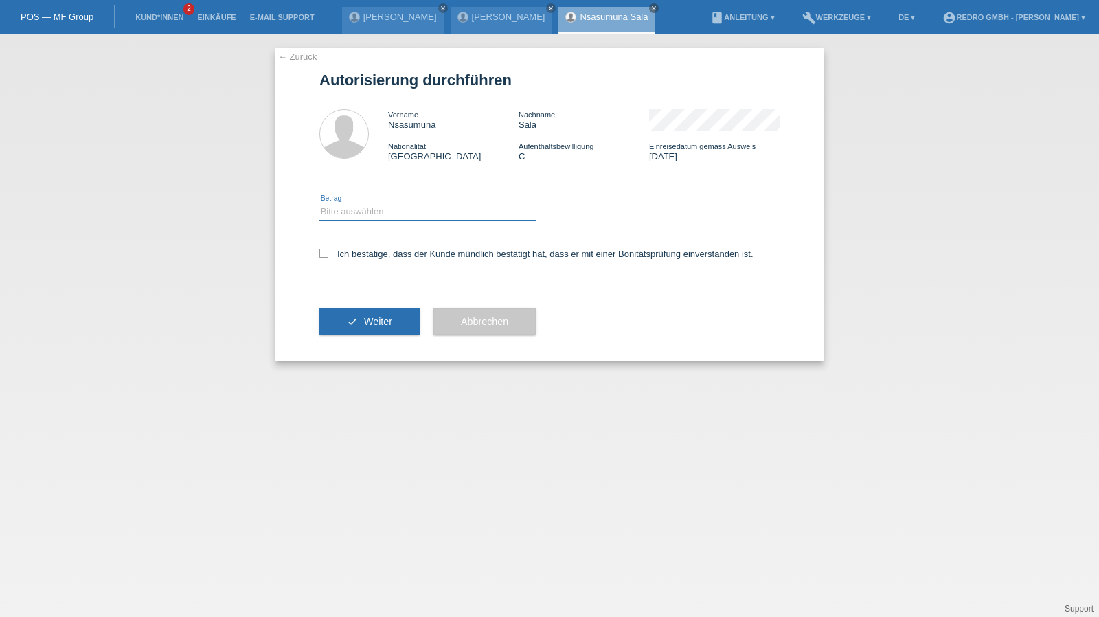
click at [351, 207] on select "Bitte auswählen CHF 1.00 - CHF 499.00 CHF 500.00 - CHF 1'999.00 CHF 2'000.00 - …" at bounding box center [428, 211] width 216 height 16
select select "1"
click at [320, 203] on select "Bitte auswählen CHF 1.00 - CHF 499.00 CHF 500.00 - CHF 1'999.00 CHF 2'000.00 - …" at bounding box center [428, 211] width 216 height 16
click at [346, 248] on div "Ich bestätige, dass der Kunde mündlich bestätigt hat, dass er mit einer Bonität…" at bounding box center [550, 258] width 460 height 47
click at [354, 257] on label "Ich bestätige, dass der Kunde mündlich bestätigt hat, dass er mit einer Bonität…" at bounding box center [537, 254] width 434 height 10
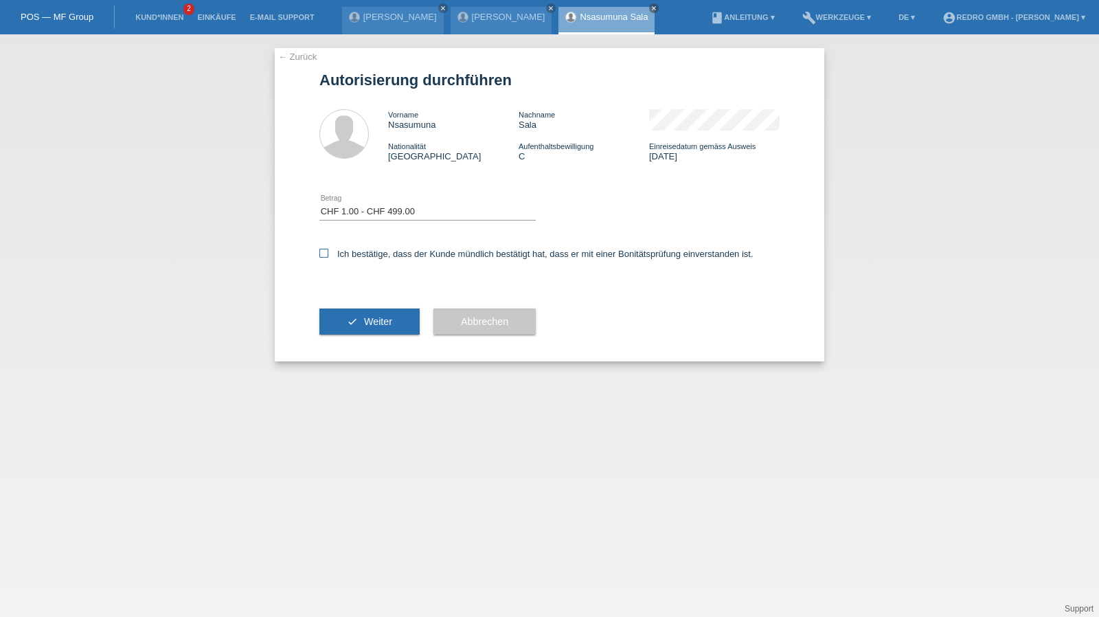
click at [328, 257] on input "Ich bestätige, dass der Kunde mündlich bestätigt hat, dass er mit einer Bonität…" at bounding box center [324, 253] width 9 height 9
checkbox input "true"
click at [348, 317] on icon "check" at bounding box center [352, 321] width 11 height 11
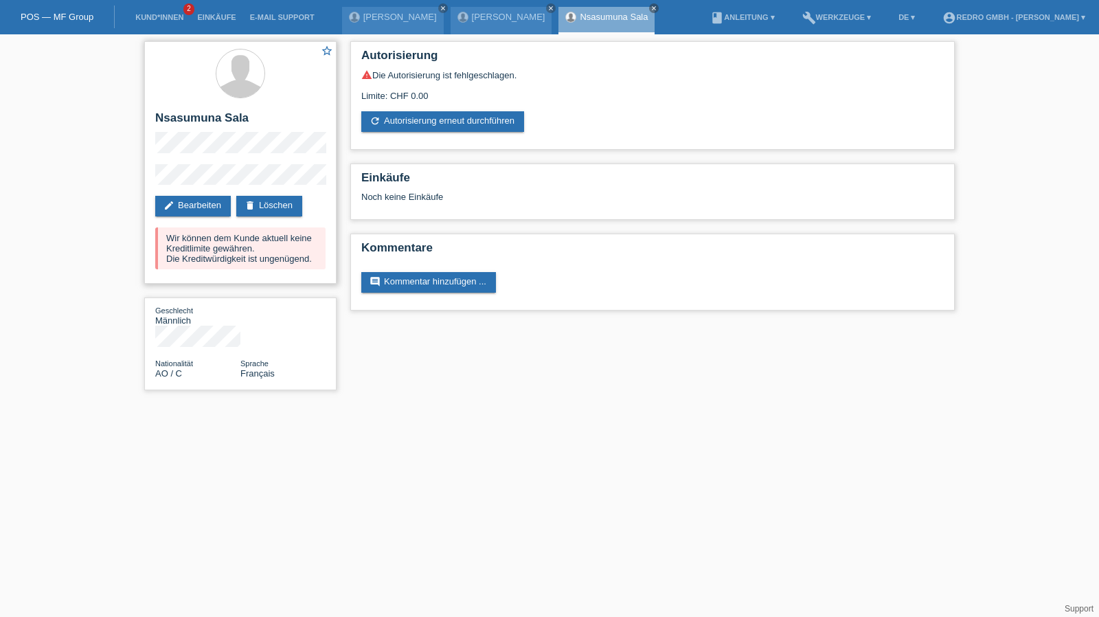
click at [176, 113] on h2 "Nsasumuna Sala" at bounding box center [240, 121] width 170 height 21
copy h2 "Nsasumuna"
click at [976, 133] on div "star_border Nsasumuna Sala edit Bearbeiten delete Löschen Wir können dem Kunde …" at bounding box center [549, 219] width 1099 height 370
click at [175, 109] on div "star_border Nsasumuna Sala edit Bearbeiten delete Löschen Wir können dem Kunde …" at bounding box center [240, 162] width 192 height 243
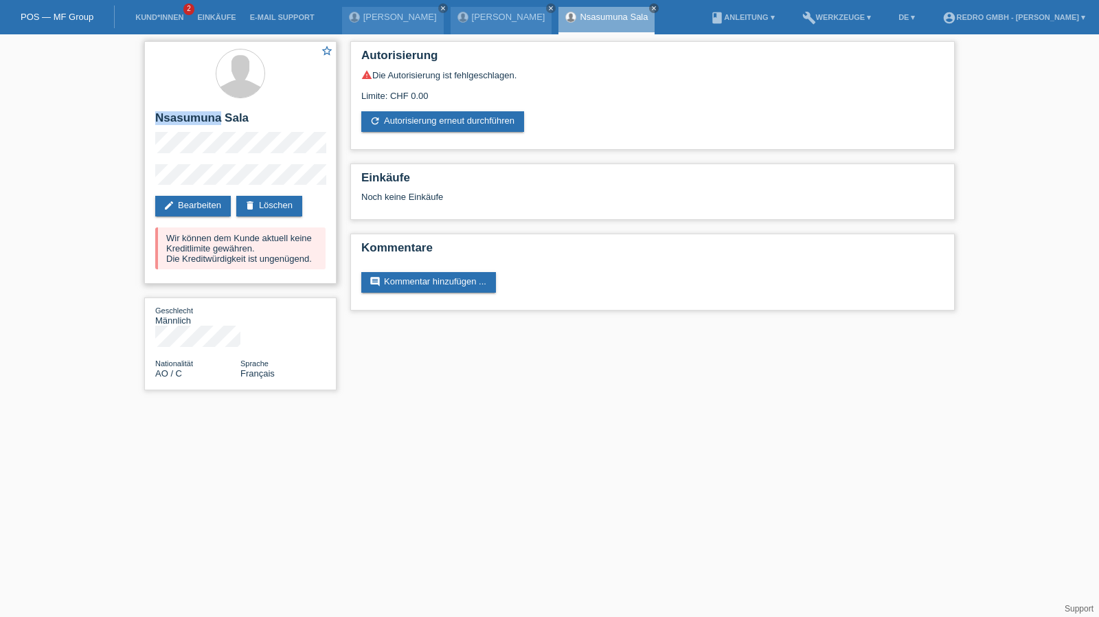
click at [175, 109] on div "star_border Nsasumuna Sala edit Bearbeiten delete Löschen Wir können dem Kunde …" at bounding box center [240, 162] width 192 height 243
copy div "Nsasumuna Sala"
click at [175, 163] on div "star_border Nsasumuna Sala edit Bearbeiten delete Löschen Wir können dem Kunde …" at bounding box center [240, 162] width 192 height 243
click at [223, 201] on link "edit Bearbeiten" at bounding box center [193, 206] width 76 height 21
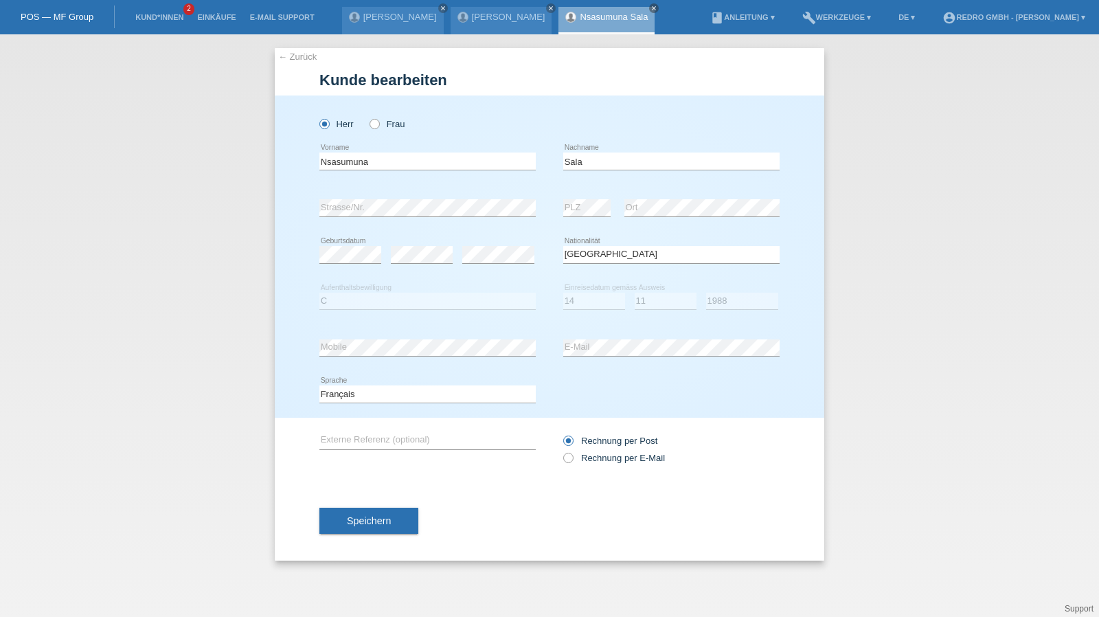
select select "AO"
select select "C"
select select "14"
select select "11"
select select "1988"
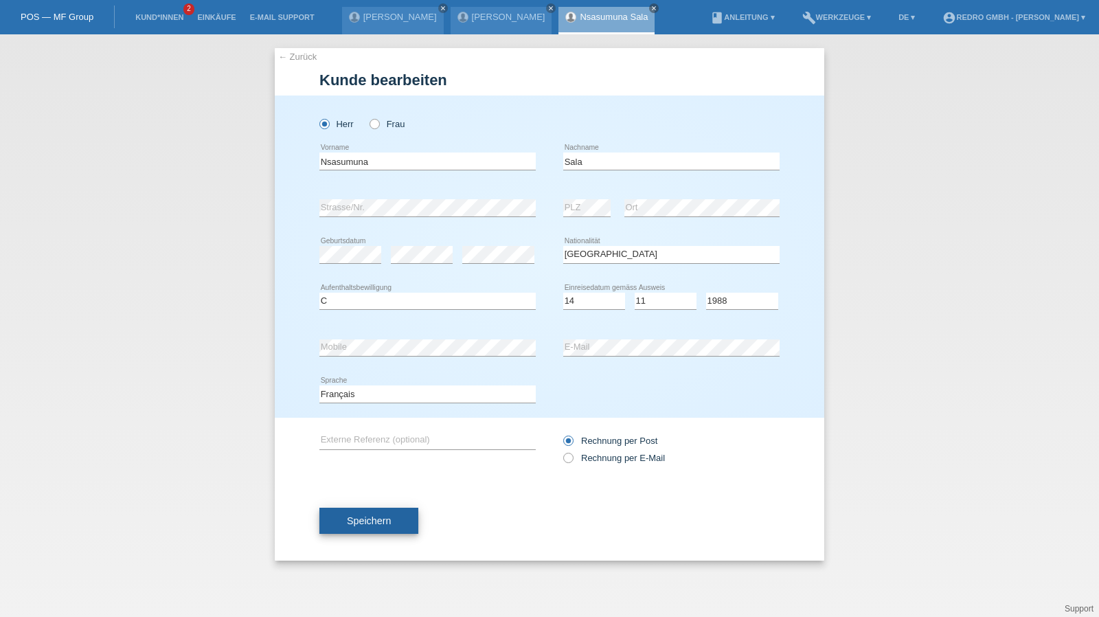
click at [368, 517] on span "Speichern" at bounding box center [369, 520] width 44 height 11
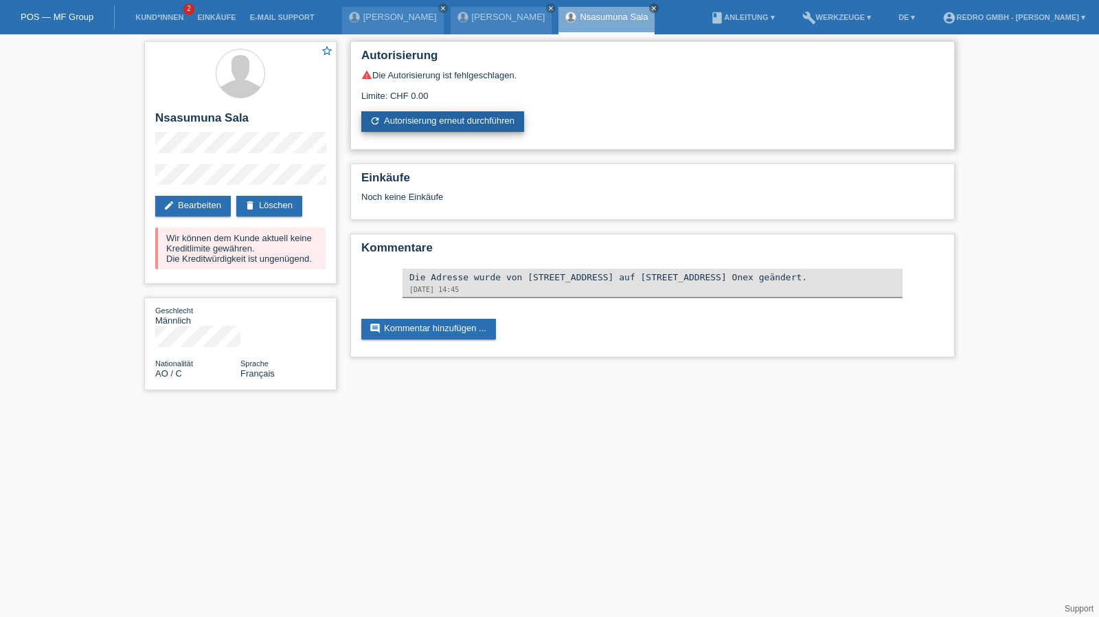
click at [425, 128] on link "refresh Autorisierung erneut durchführen" at bounding box center [442, 121] width 163 height 21
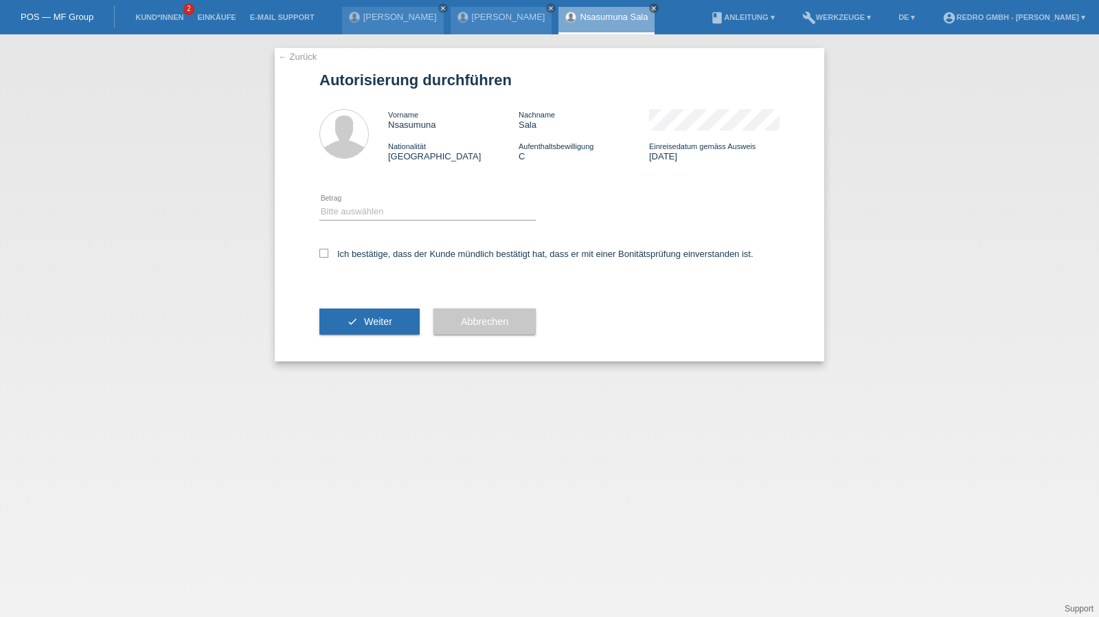
click at [357, 221] on icon at bounding box center [428, 220] width 216 height 1
drag, startPoint x: 345, startPoint y: 211, endPoint x: 345, endPoint y: 219, distance: 7.6
click at [345, 211] on select "Bitte auswählen CHF 1.00 - CHF 499.00 CHF 500.00 - CHF 1'999.00 CHF 2'000.00 - …" at bounding box center [428, 211] width 216 height 16
select select "1"
click at [320, 203] on select "Bitte auswählen CHF 1.00 - CHF 499.00 CHF 500.00 - CHF 1'999.00 CHF 2'000.00 - …" at bounding box center [428, 211] width 216 height 16
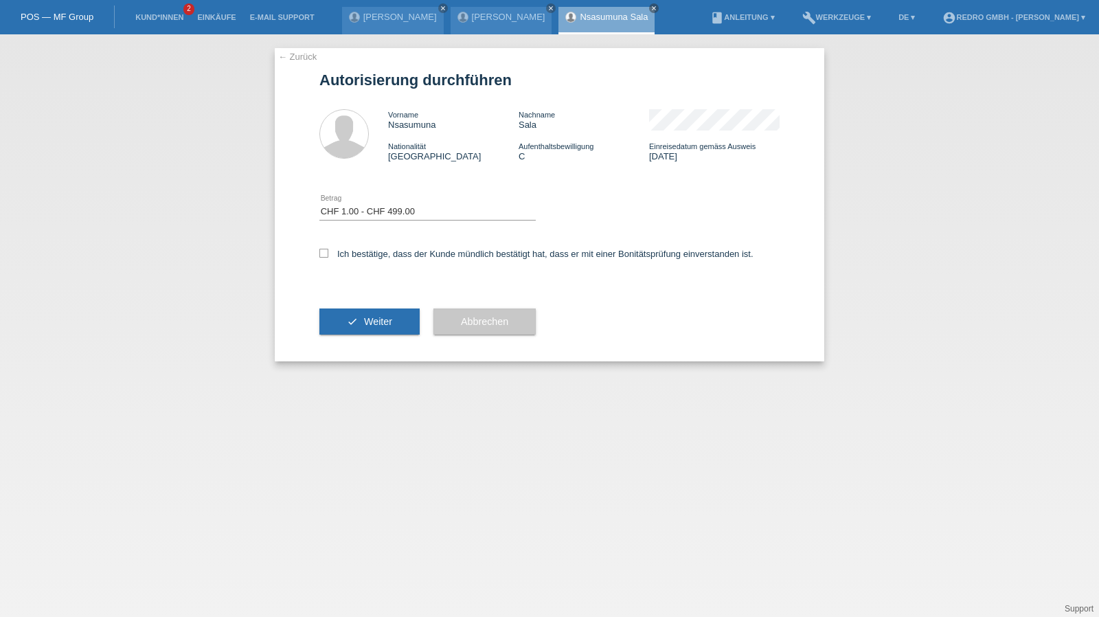
click at [342, 245] on div "Ich bestätige, dass der Kunde mündlich bestätigt hat, dass er mit einer Bonität…" at bounding box center [550, 258] width 460 height 47
click at [350, 259] on label "Ich bestätige, dass der Kunde mündlich bestätigt hat, dass er mit einer Bonität…" at bounding box center [537, 254] width 434 height 10
click at [328, 258] on input "Ich bestätige, dass der Kunde mündlich bestätigt hat, dass er mit einer Bonität…" at bounding box center [324, 253] width 9 height 9
checkbox input "true"
click at [346, 314] on button "check Weiter" at bounding box center [370, 322] width 100 height 26
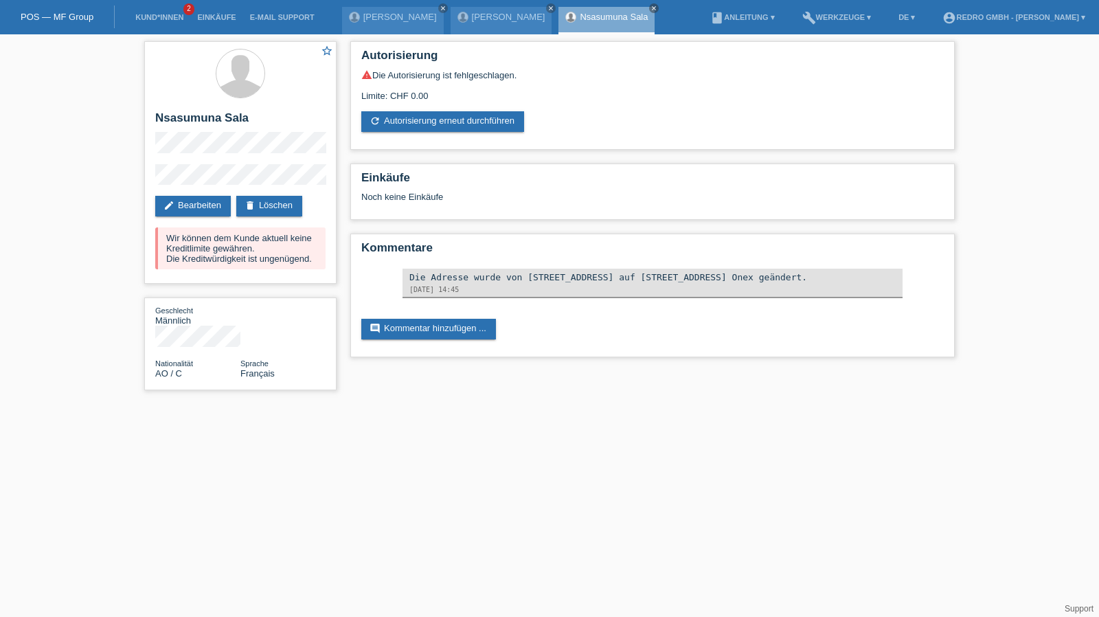
click at [175, 12] on li "Kund*innen 2" at bounding box center [159, 17] width 62 height 35
click at [122, 27] on ul "Kund*innen 2 Einkäufe E-Mail Support" at bounding box center [225, 17] width 206 height 35
click at [147, 14] on link "Kund*innen" at bounding box center [159, 17] width 62 height 8
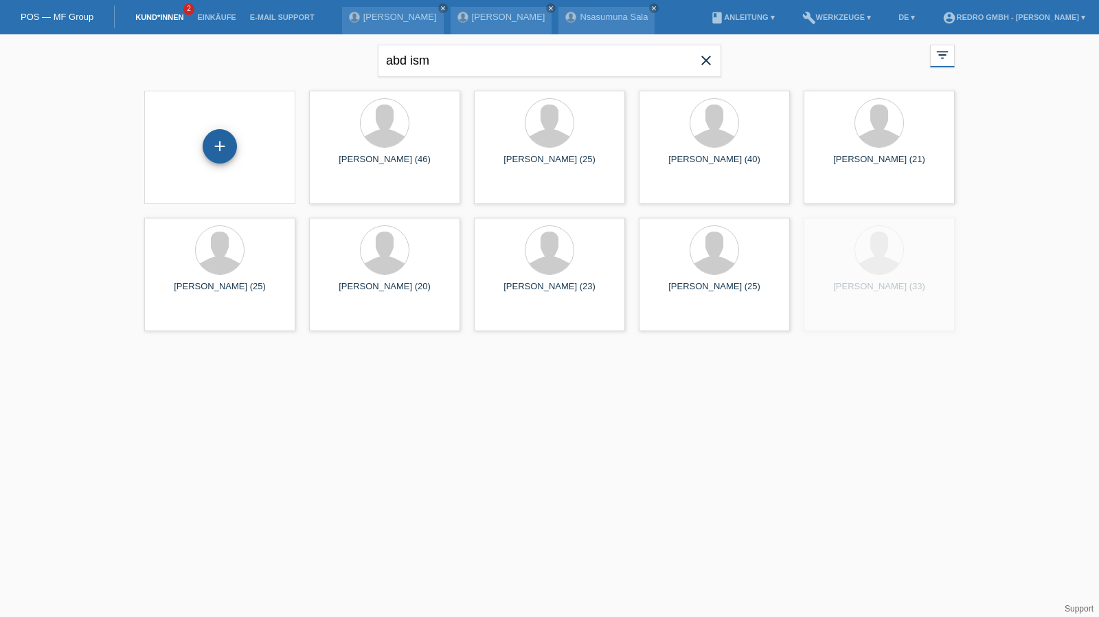
drag, startPoint x: 234, startPoint y: 142, endPoint x: 726, endPoint y: 41, distance: 503.1
click at [234, 142] on div "+" at bounding box center [219, 146] width 33 height 23
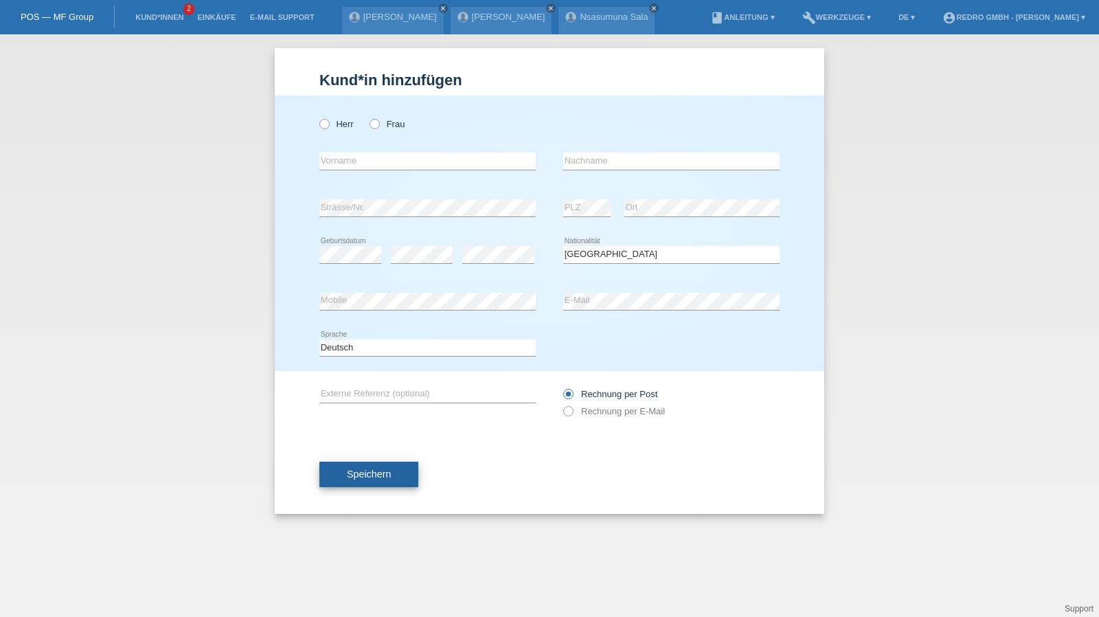
click at [411, 465] on button "Speichern" at bounding box center [369, 475] width 99 height 26
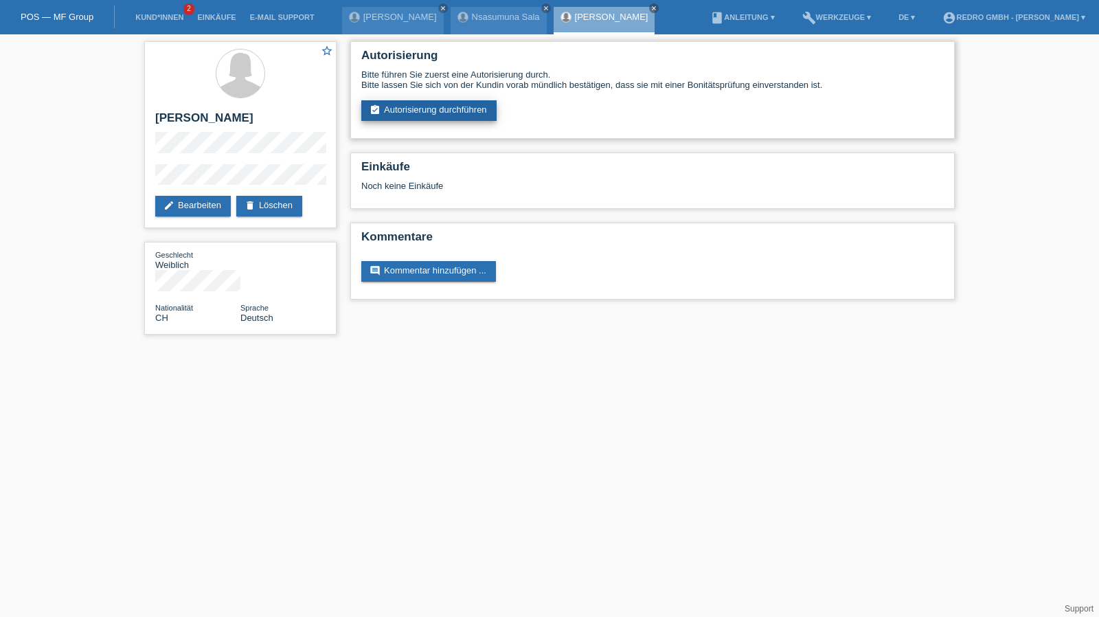
click at [440, 111] on link "assignment_turned_in Autorisierung durchführen" at bounding box center [428, 110] width 135 height 21
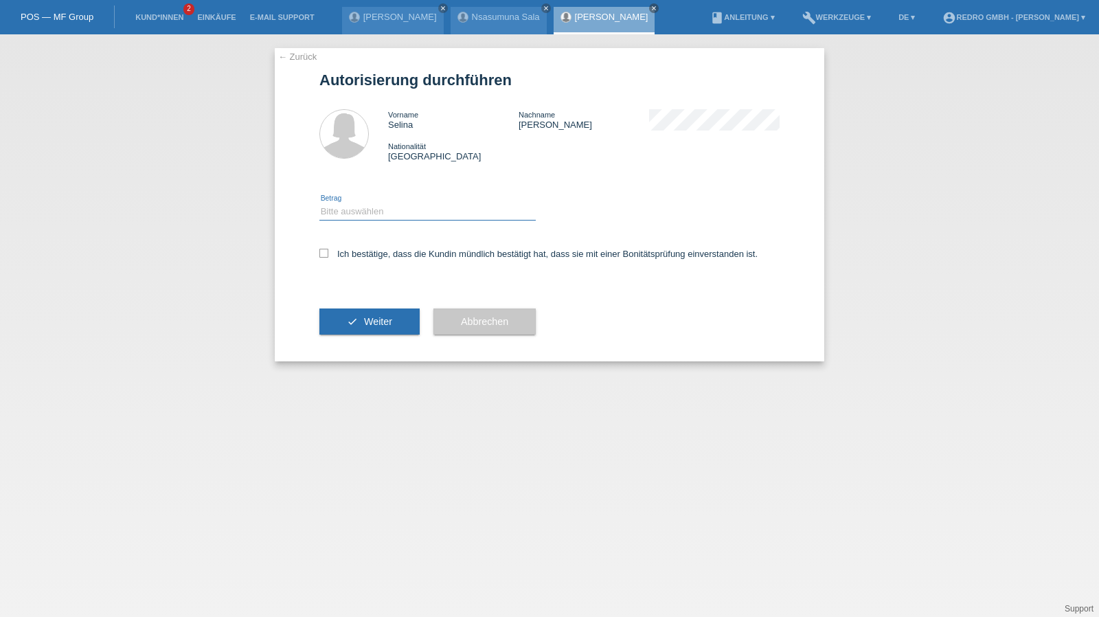
drag, startPoint x: 372, startPoint y: 210, endPoint x: 365, endPoint y: 219, distance: 11.7
click at [372, 210] on select "Bitte auswählen CHF 1.00 - CHF 499.00 CHF 500.00 - CHF 1'999.00 CHF 2'000.00 - …" at bounding box center [428, 211] width 216 height 16
select select "1"
click at [320, 203] on select "Bitte auswählen CHF 1.00 - CHF 499.00 CHF 500.00 - CHF 1'999.00 CHF 2'000.00 - …" at bounding box center [428, 211] width 216 height 16
click at [355, 256] on label "Ich bestätige, dass die Kundin mündlich bestätigt hat, dass sie mit einer Bonit…" at bounding box center [539, 254] width 438 height 10
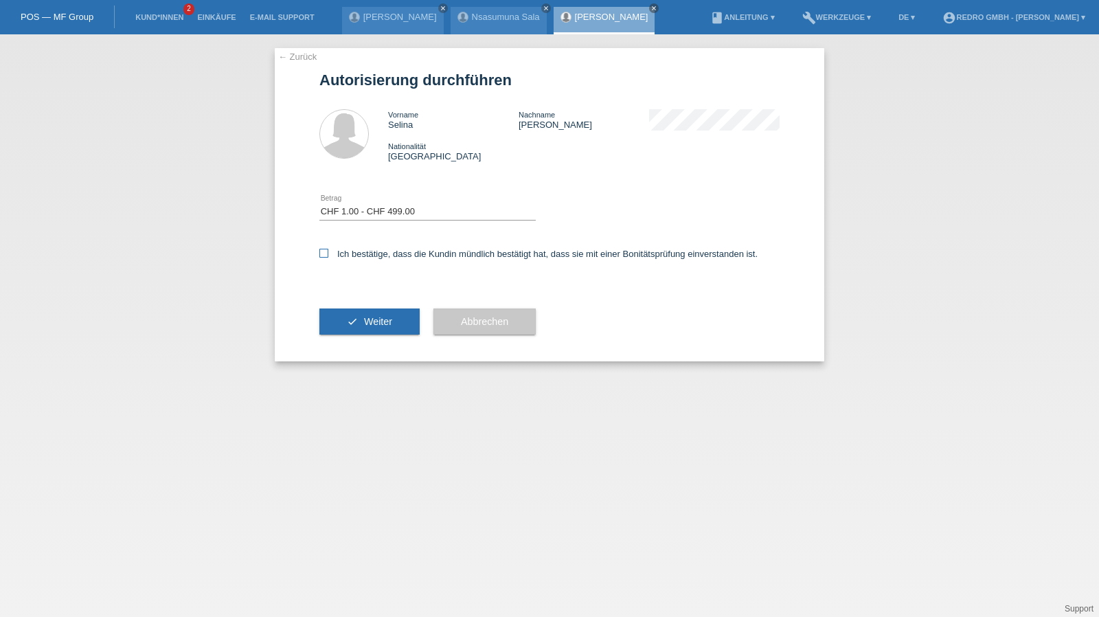
click at [328, 256] on input "Ich bestätige, dass die Kundin mündlich bestätigt hat, dass sie mit einer Bonit…" at bounding box center [324, 253] width 9 height 9
checkbox input "true"
click at [346, 345] on div "check Weiter" at bounding box center [370, 322] width 100 height 80
click at [359, 317] on button "check Weiter" at bounding box center [370, 322] width 100 height 26
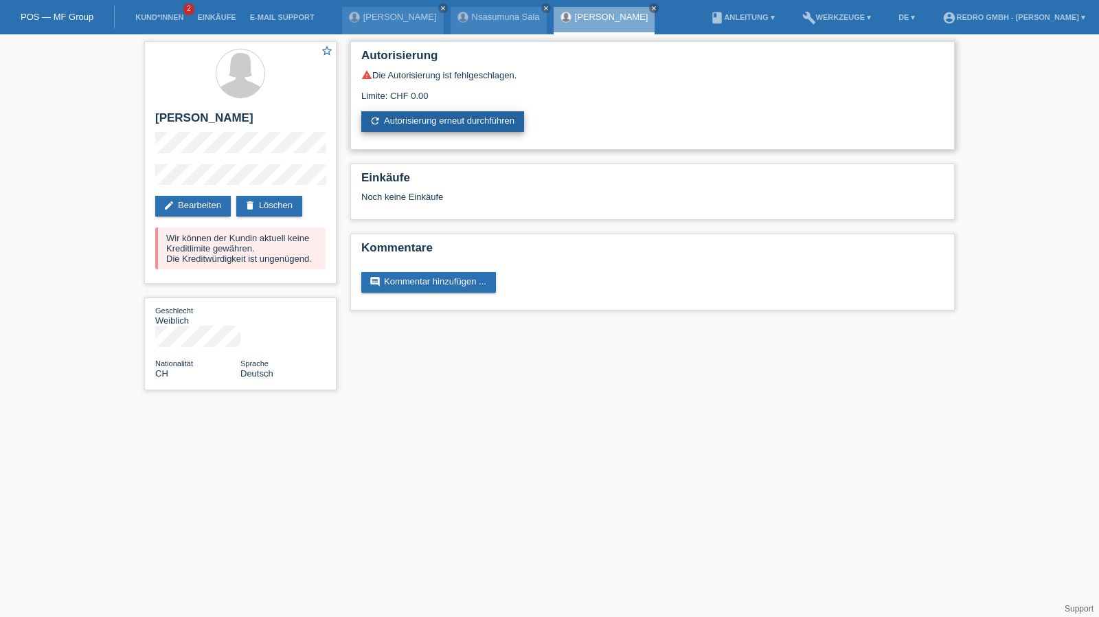
click at [443, 120] on link "refresh Autorisierung erneut durchführen" at bounding box center [442, 121] width 163 height 21
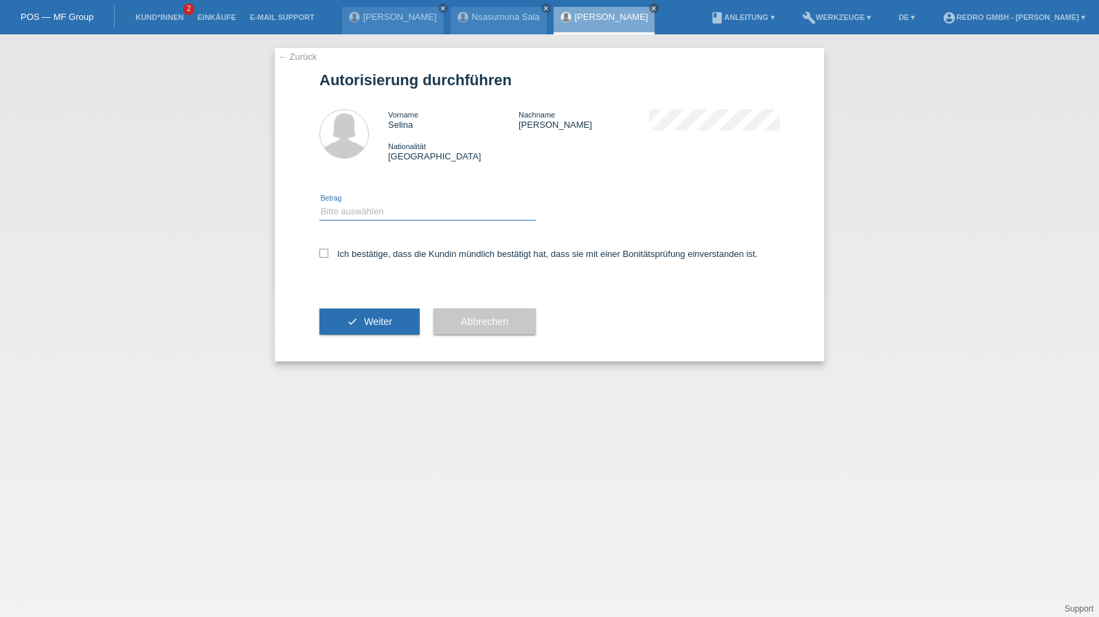
click at [383, 219] on select "Bitte auswählen CHF 1.00 - CHF 499.00 CHF 500.00 - CHF 1'999.00 CHF 2'000.00 - …" at bounding box center [428, 211] width 216 height 16
select select "1"
click at [320, 203] on select "Bitte auswählen CHF 1.00 - CHF 499.00 CHF 500.00 - CHF 1'999.00 CHF 2'000.00 - …" at bounding box center [428, 211] width 216 height 16
click at [367, 249] on label "Ich bestätige, dass die Kundin mündlich bestätigt hat, dass sie mit einer Bonit…" at bounding box center [539, 254] width 438 height 10
click at [328, 249] on input "Ich bestätige, dass die Kundin mündlich bestätigt hat, dass sie mit einer Bonit…" at bounding box center [324, 253] width 9 height 9
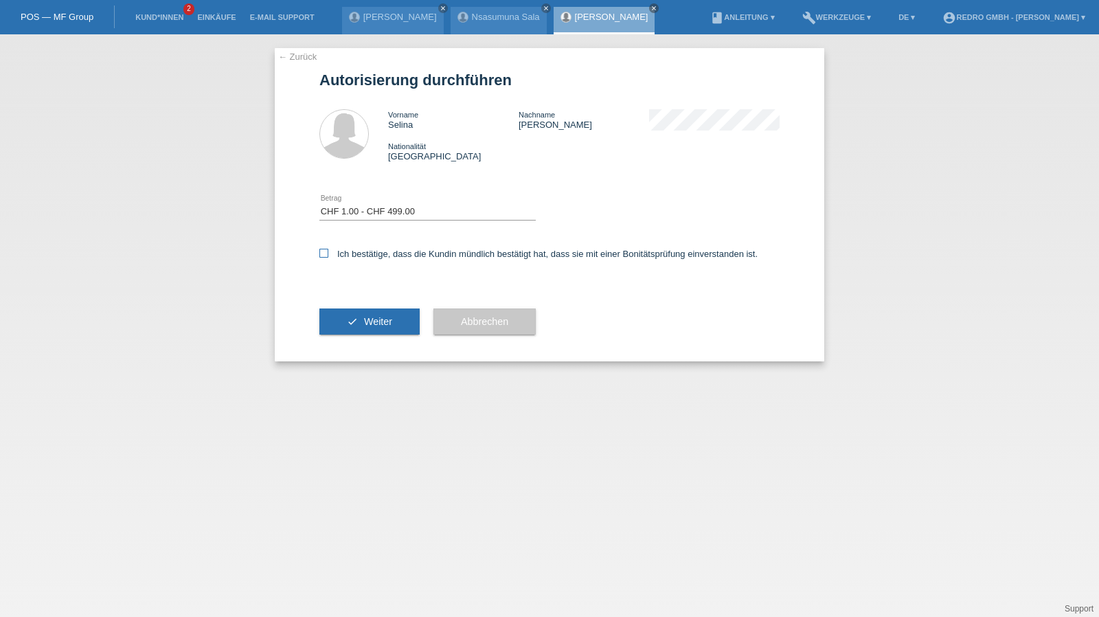
checkbox input "true"
click at [353, 338] on div "check Weiter" at bounding box center [370, 322] width 100 height 80
click at [352, 331] on button "check Weiter" at bounding box center [370, 322] width 100 height 26
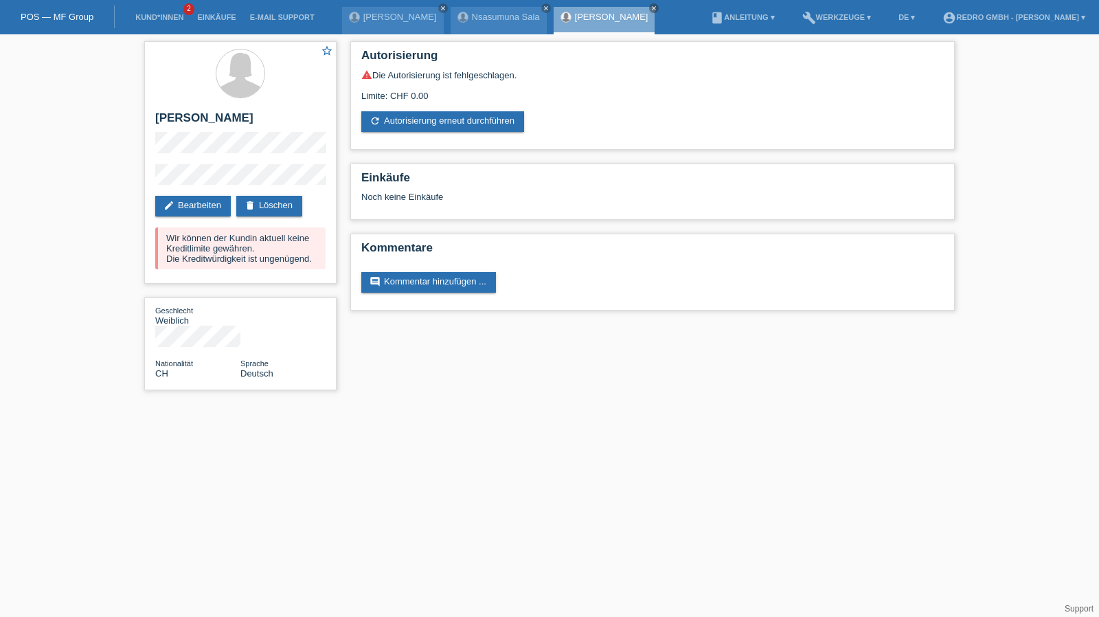
click at [158, 22] on li "Kund*innen 2" at bounding box center [159, 17] width 62 height 35
click at [159, 18] on link "Kund*innen" at bounding box center [159, 17] width 62 height 8
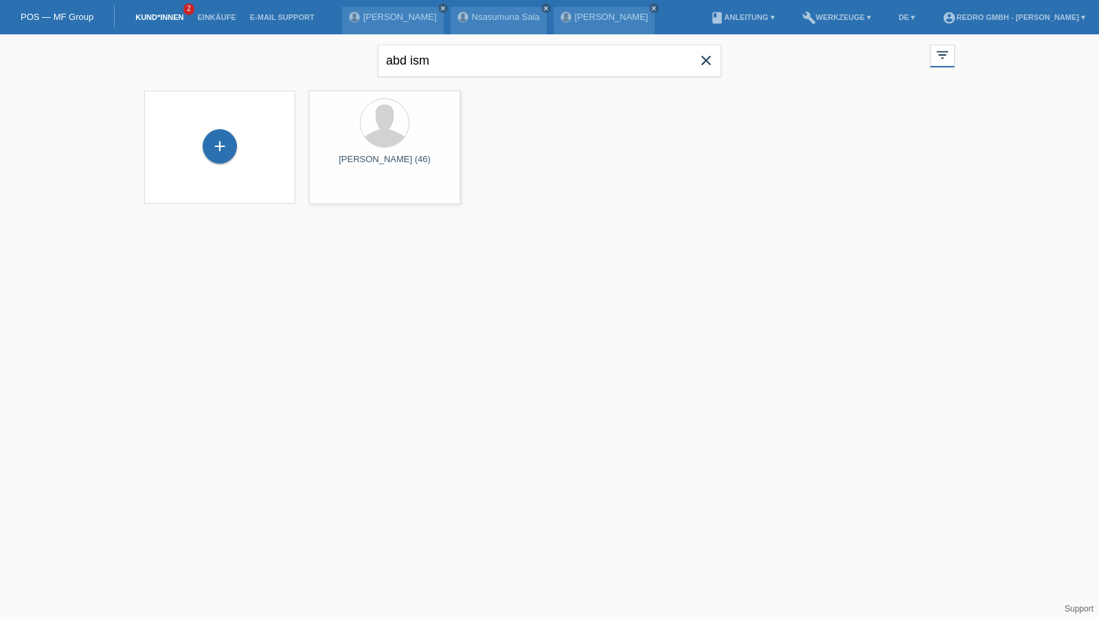
click at [223, 146] on div "+" at bounding box center [220, 146] width 34 height 34
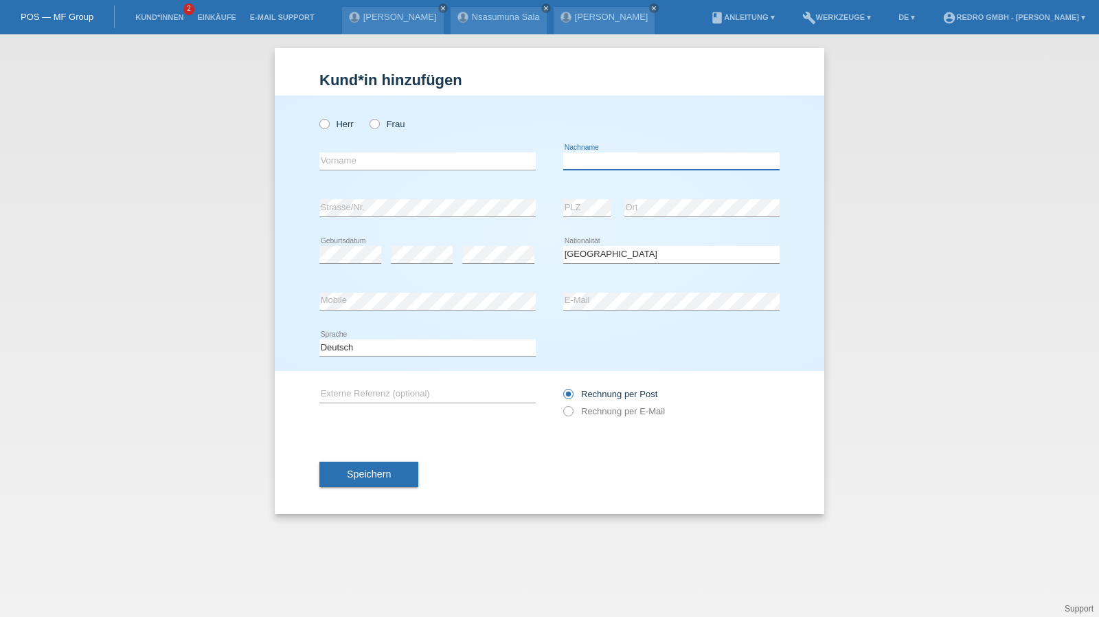
click at [615, 164] on input "text" at bounding box center [671, 161] width 216 height 17
type input "[PERSON_NAME]"
click at [378, 154] on input "text" at bounding box center [428, 161] width 216 height 17
paste input "[PERSON_NAME]"
drag, startPoint x: 342, startPoint y: 160, endPoint x: 210, endPoint y: 164, distance: 131.3
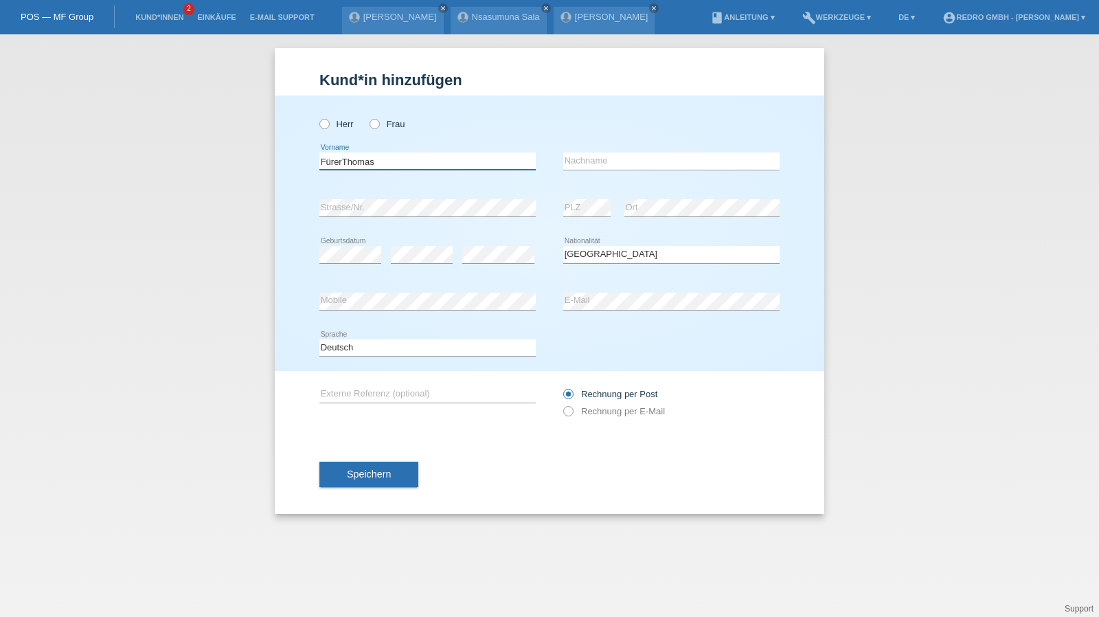
click at [210, 164] on div "Kund*in hinzufügen [PERSON_NAME] hinzufügen [PERSON_NAME] hinzufügen [PERSON_NA…" at bounding box center [549, 325] width 1099 height 583
type input "[PERSON_NAME]"
click at [653, 157] on input "text" at bounding box center [671, 161] width 216 height 17
paste input "Fürer"
type input "Fürer"
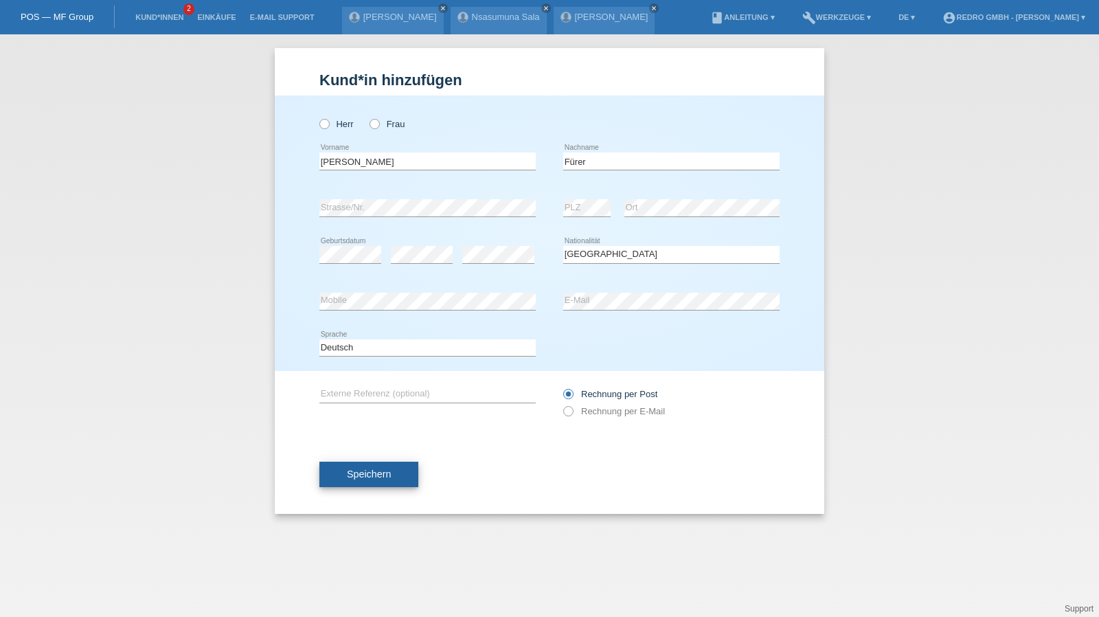
click at [387, 473] on span "Speichern" at bounding box center [369, 474] width 44 height 11
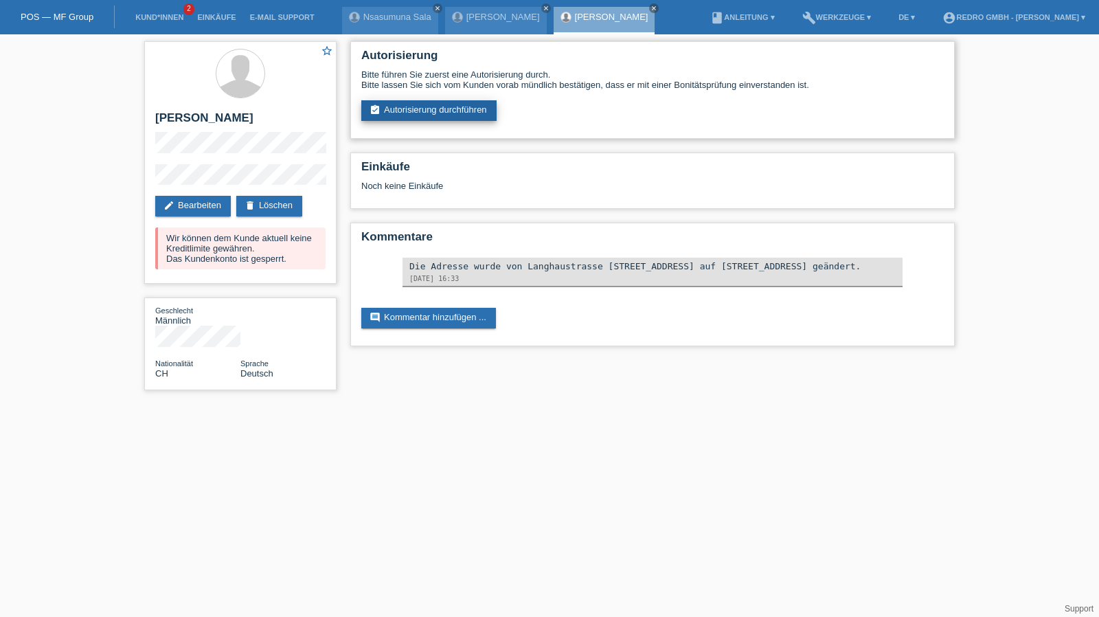
click at [426, 101] on link "assignment_turned_in Autorisierung durchführen" at bounding box center [428, 110] width 135 height 21
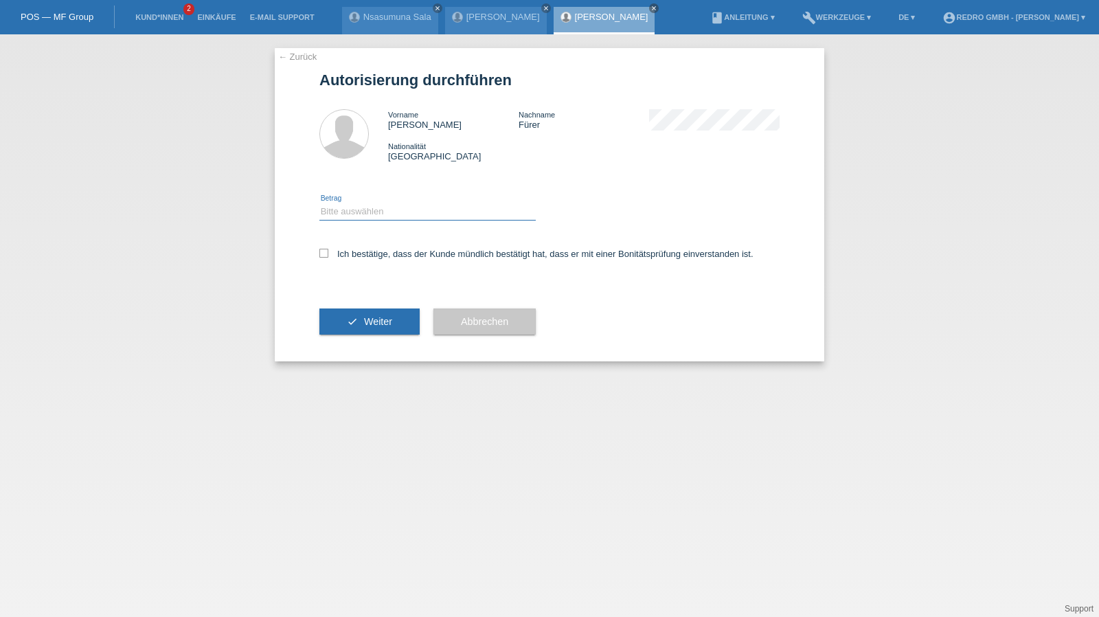
click at [353, 210] on select "Bitte auswählen CHF 1.00 - CHF 499.00 CHF 500.00 - CHF 1'999.00 CHF 2'000.00 - …" at bounding box center [428, 211] width 216 height 16
select select "1"
click at [320, 203] on select "Bitte auswählen CHF 1.00 - CHF 499.00 CHF 500.00 - CHF 1'999.00 CHF 2'000.00 - …" at bounding box center [428, 211] width 216 height 16
click at [341, 258] on label "Ich bestätige, dass der Kunde mündlich bestätigt hat, dass er mit einer Bonität…" at bounding box center [537, 254] width 434 height 10
click at [328, 258] on input "Ich bestätige, dass der Kunde mündlich bestätigt hat, dass er mit einer Bonität…" at bounding box center [324, 253] width 9 height 9
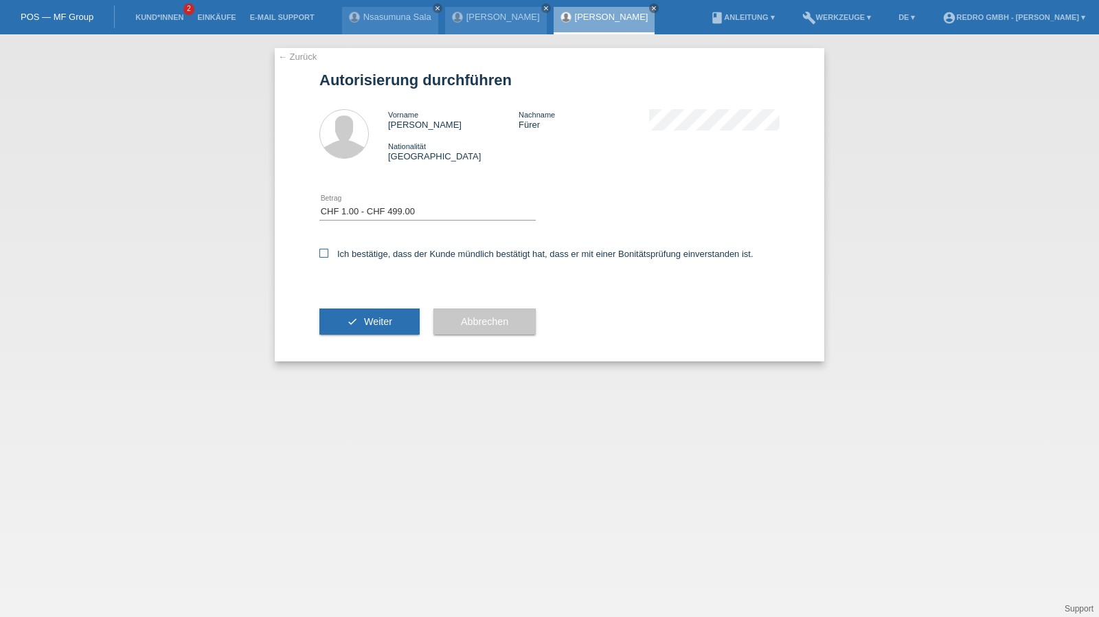
checkbox input "true"
click at [351, 336] on div "check Weiter" at bounding box center [370, 322] width 100 height 80
click at [364, 325] on span "Weiter" at bounding box center [378, 321] width 28 height 11
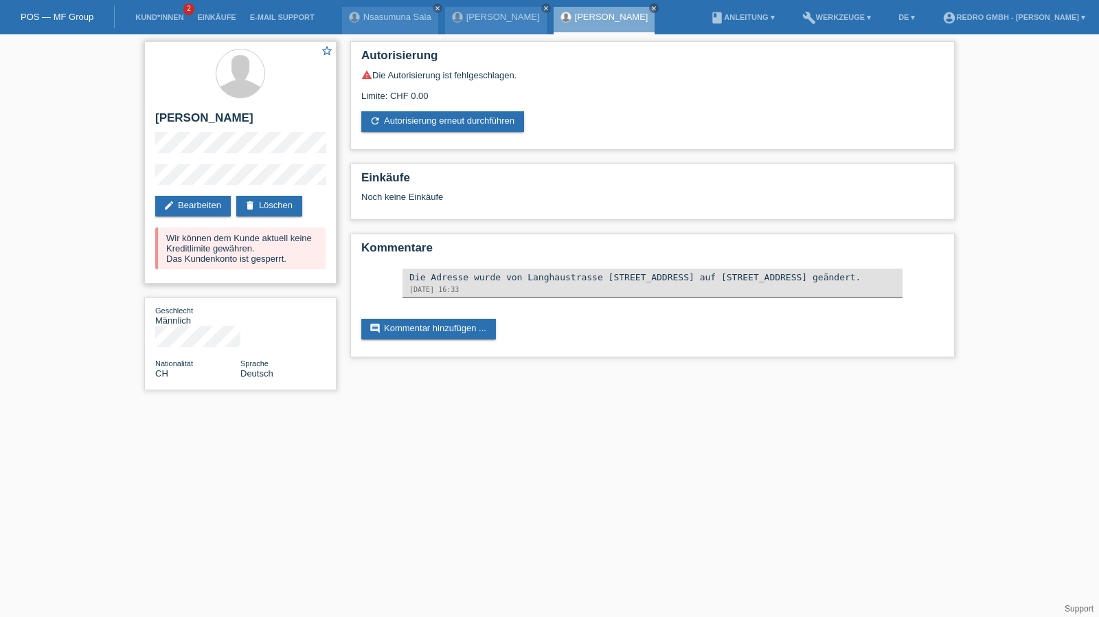
click at [197, 116] on h2 "[PERSON_NAME]" at bounding box center [240, 121] width 170 height 21
copy div "[PERSON_NAME]"
click at [118, 17] on nav "POS — MF Group Kund*innen 2 Einkäufe E-Mail Support Nsasumuna Sala close close" at bounding box center [549, 17] width 1099 height 34
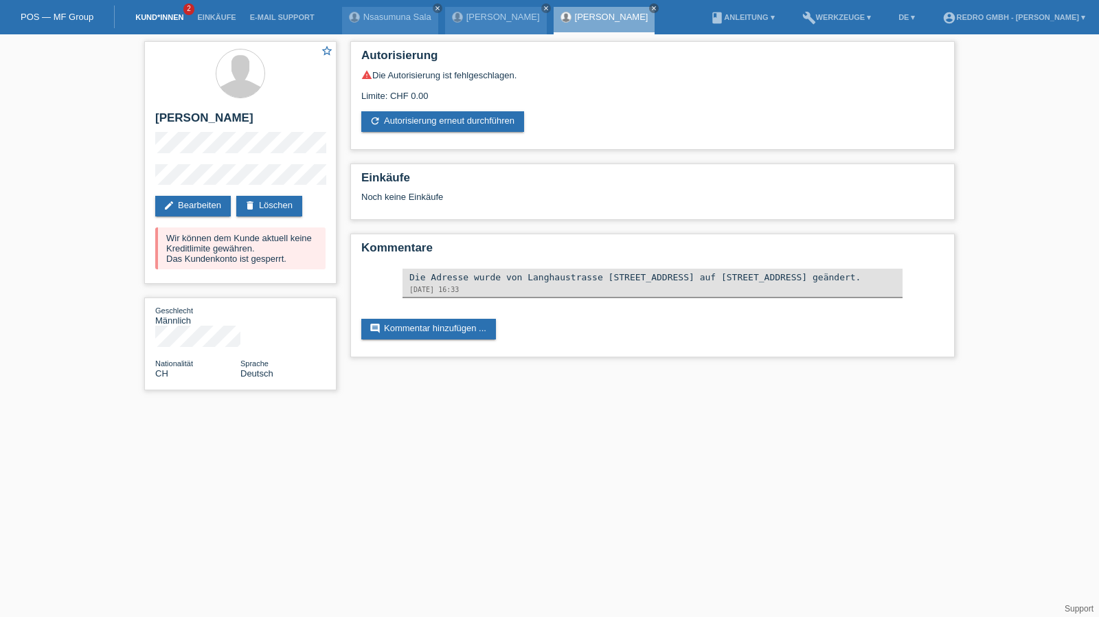
click at [158, 16] on link "Kund*innen" at bounding box center [159, 17] width 62 height 8
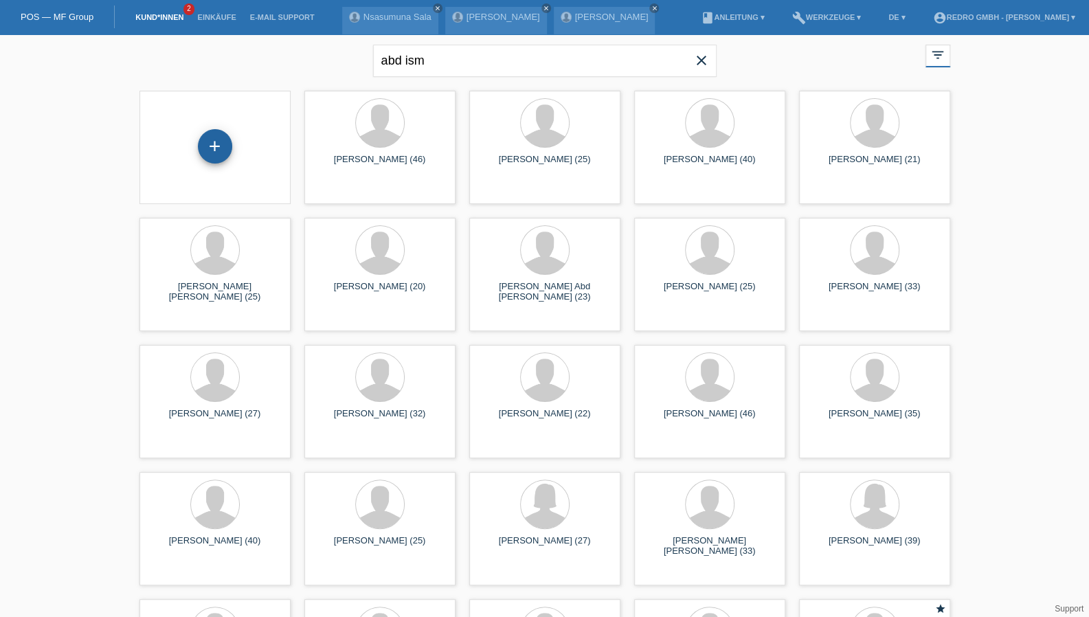
click at [218, 149] on div "+" at bounding box center [215, 146] width 33 height 23
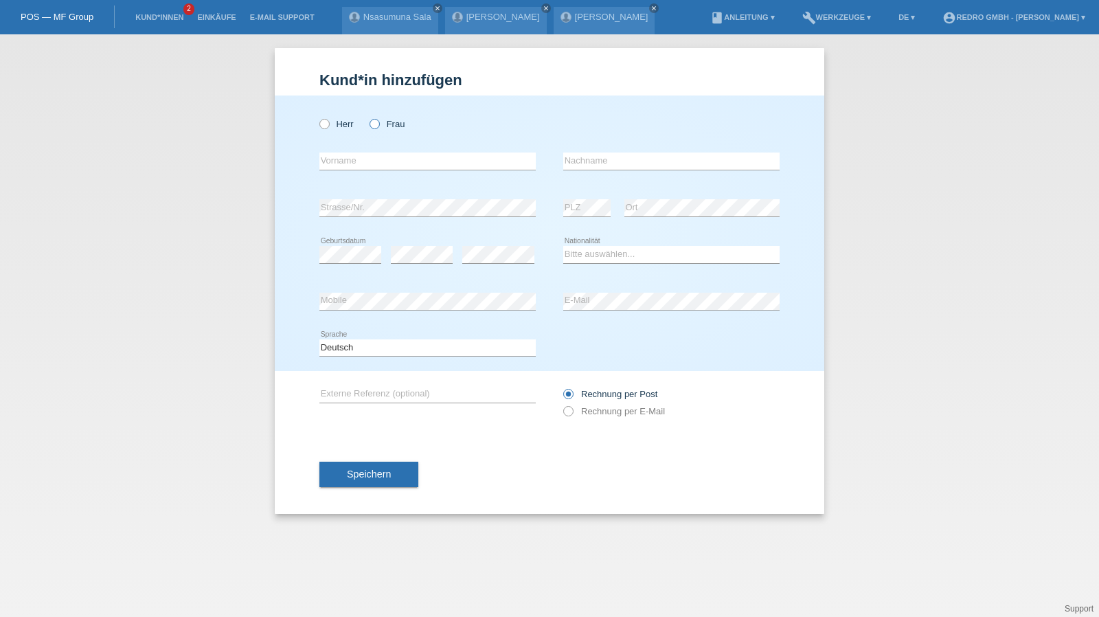
click at [368, 117] on icon at bounding box center [368, 117] width 0 height 0
click at [378, 124] on input "Frau" at bounding box center [374, 123] width 9 height 9
radio input "true"
click at [372, 154] on input "text" at bounding box center [428, 161] width 216 height 17
paste input "[PERSON_NAME]"
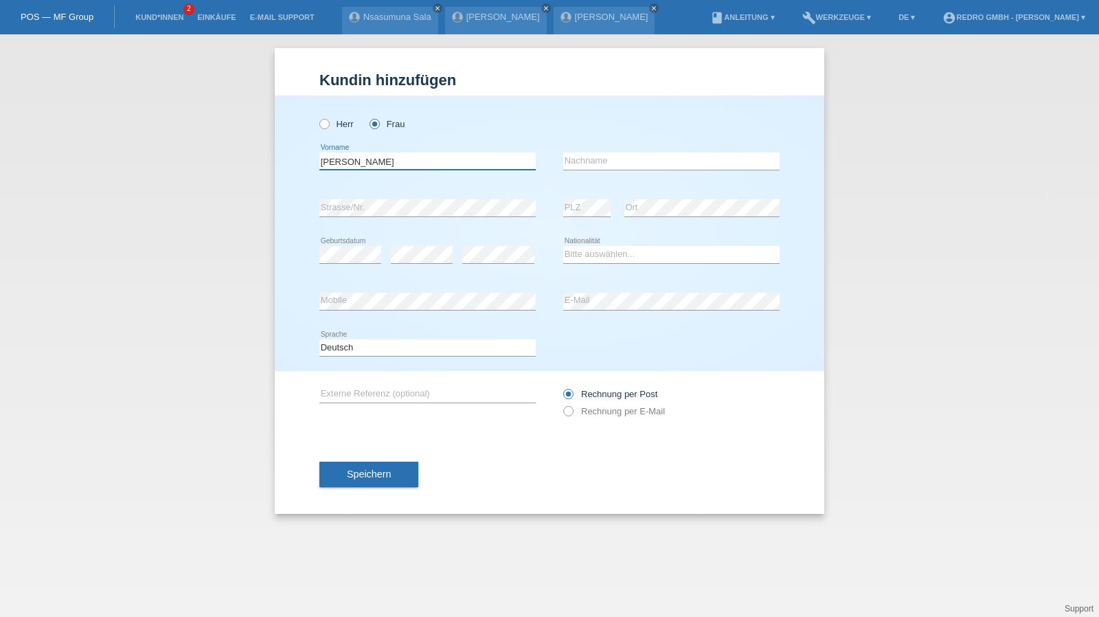
type input "[PERSON_NAME]"
drag, startPoint x: 595, startPoint y: 171, endPoint x: 599, endPoint y: 164, distance: 8.3
click at [595, 171] on div "error Nachname" at bounding box center [671, 161] width 216 height 47
click at [599, 163] on input "text" at bounding box center [671, 161] width 216 height 17
paste input "Kuci"
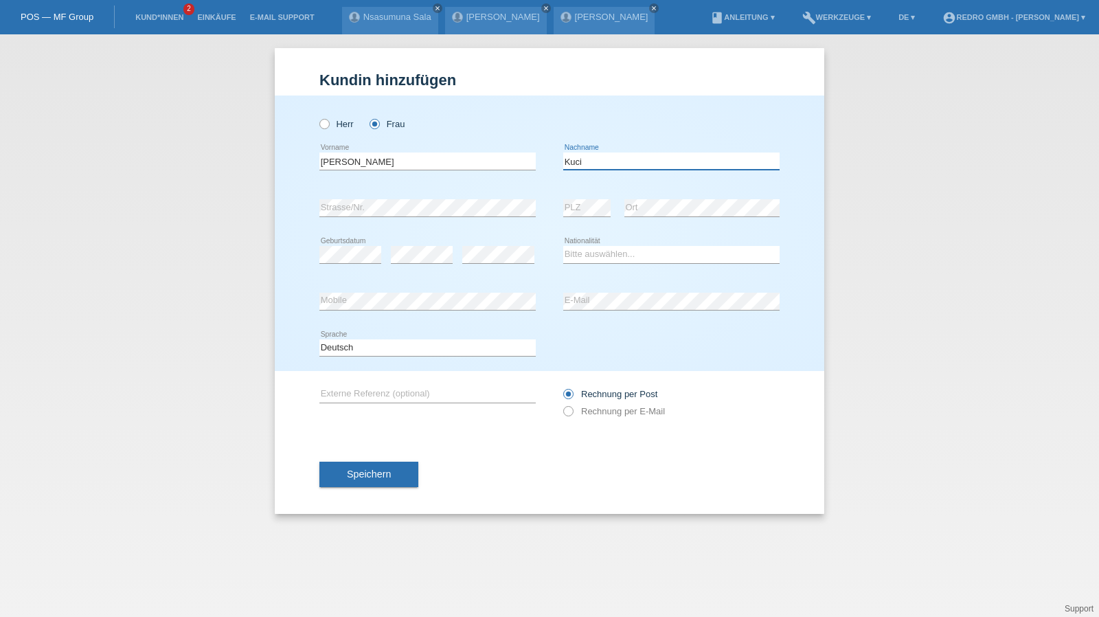
type input "Kuci"
click at [895, 185] on div "Kund*in hinzufügen Kunde hinzufügen Kundin hinzufügen Herr Frau Sara error Vorn…" at bounding box center [549, 325] width 1099 height 583
select select "CH"
click at [392, 473] on button "Speichern" at bounding box center [369, 475] width 99 height 26
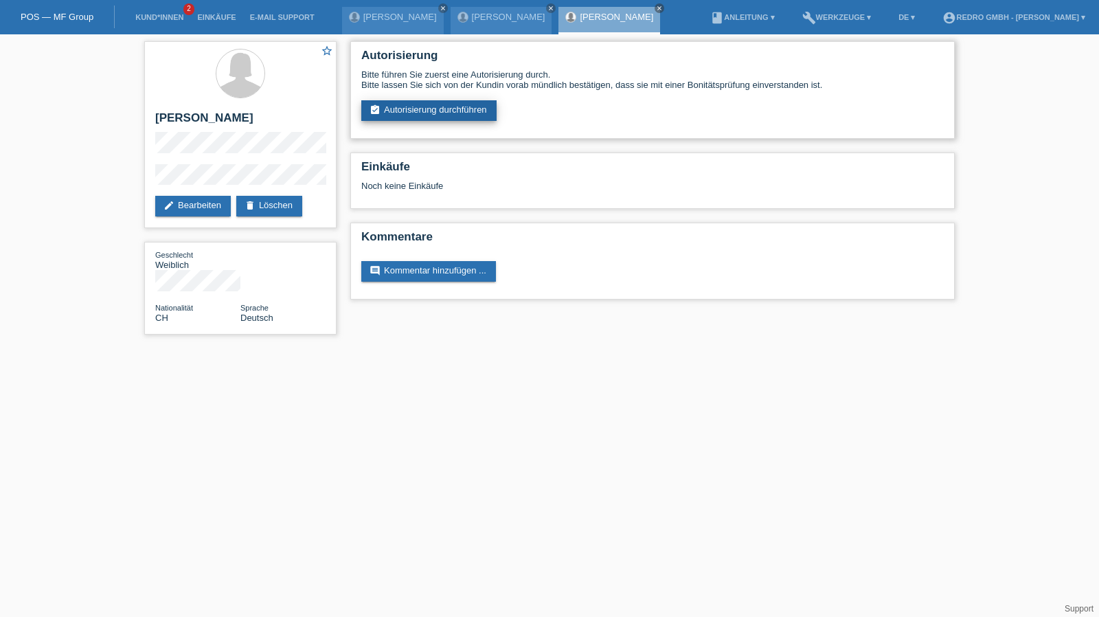
click at [409, 102] on link "assignment_turned_in Autorisierung durchführen" at bounding box center [428, 110] width 135 height 21
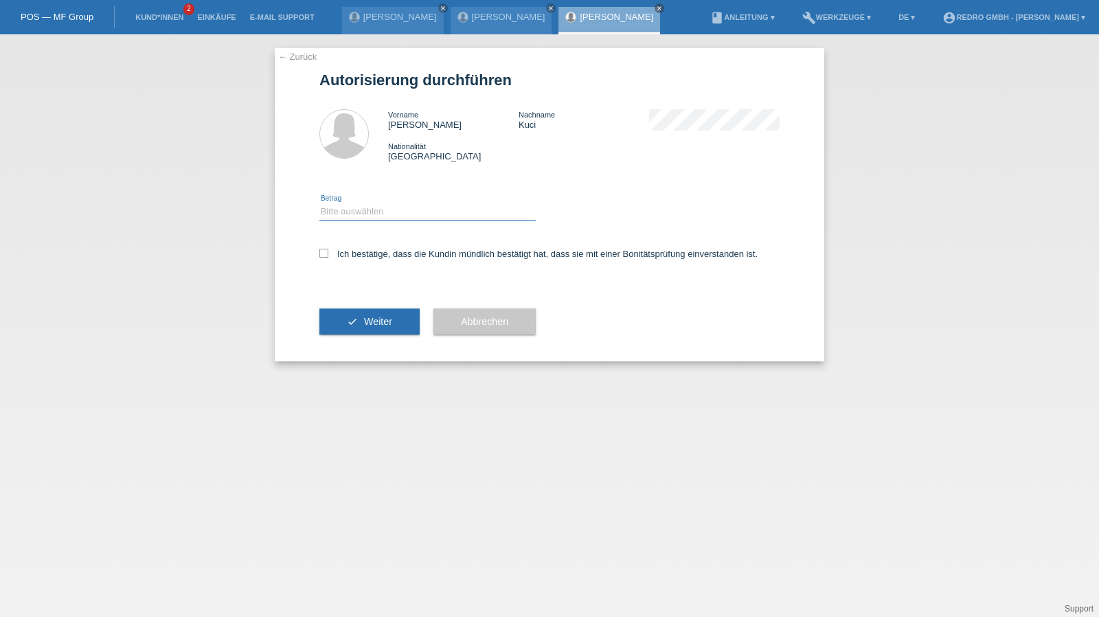
click at [357, 211] on select "Bitte auswählen CHF 1.00 - CHF 499.00 CHF 500.00 - CHF 1'999.00 CHF 2'000.00 - …" at bounding box center [428, 211] width 216 height 16
select select "1"
click at [320, 203] on select "Bitte auswählen CHF 1.00 - CHF 499.00 CHF 500.00 - CHF 1'999.00 CHF 2'000.00 - …" at bounding box center [428, 211] width 216 height 16
click at [348, 260] on div "Ich bestätige, dass die Kundin mündlich bestätigt hat, dass sie mit einer Bonit…" at bounding box center [550, 258] width 460 height 47
click at [353, 249] on div "Ich bestätige, dass die Kundin mündlich bestätigt hat, dass sie mit einer Bonit…" at bounding box center [550, 258] width 460 height 47
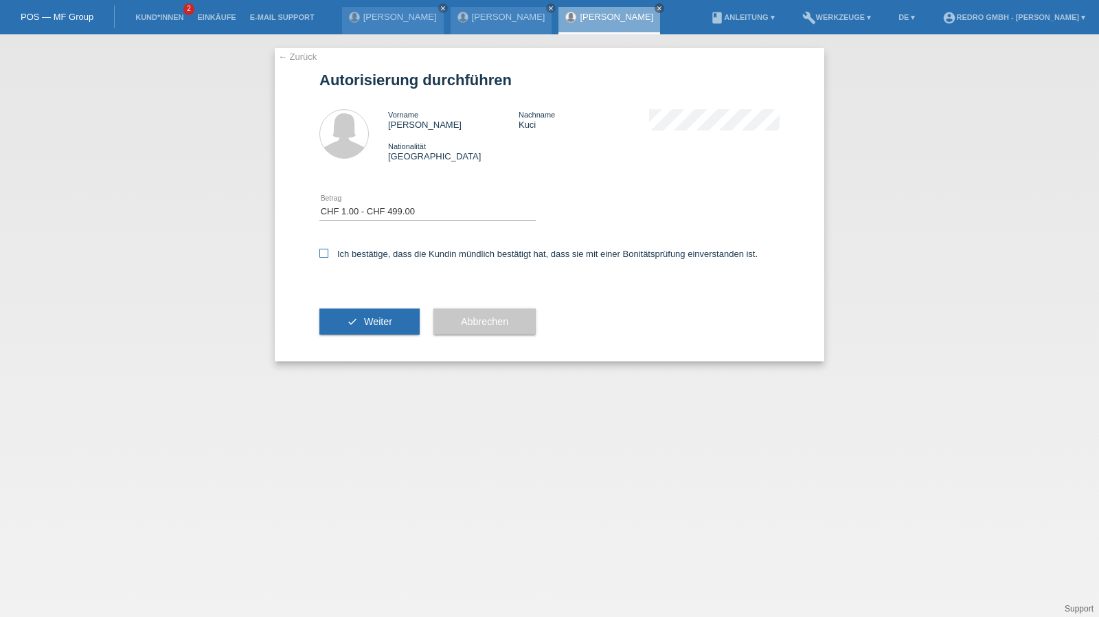
click at [352, 256] on label "Ich bestätige, dass die Kundin mündlich bestätigt hat, dass sie mit einer Bonit…" at bounding box center [539, 254] width 438 height 10
click at [328, 256] on input "Ich bestätige, dass die Kundin mündlich bestätigt hat, dass sie mit einer Bonit…" at bounding box center [324, 253] width 9 height 9
checkbox input "true"
click at [346, 331] on button "check Weiter" at bounding box center [370, 322] width 100 height 26
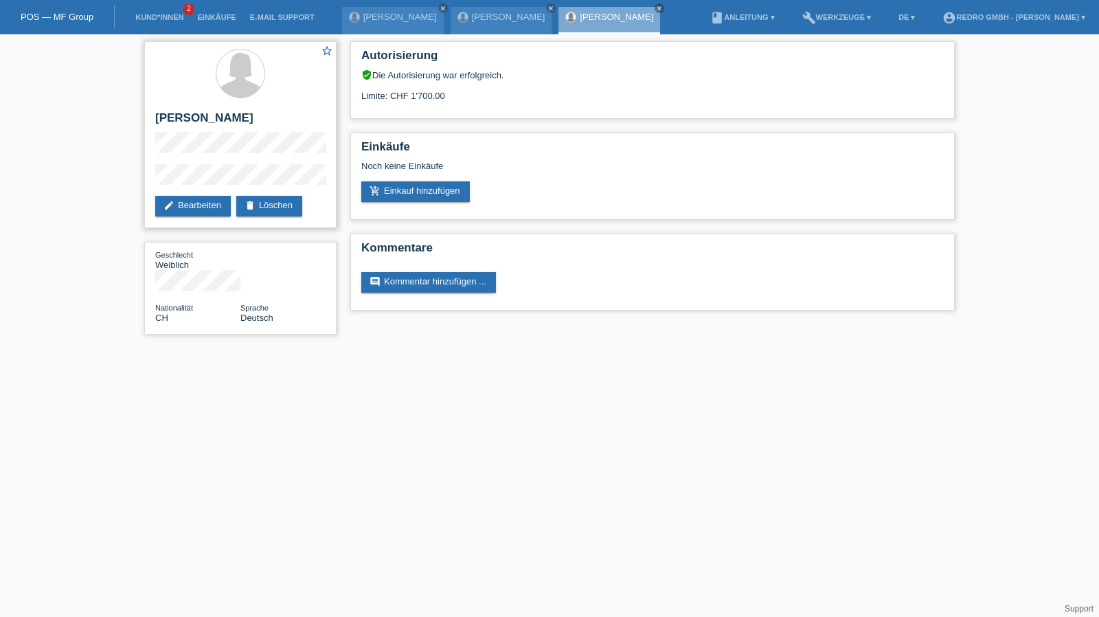
click at [197, 112] on h2 "[PERSON_NAME]" at bounding box center [240, 121] width 170 height 21
copy div "[PERSON_NAME]"
click at [136, 177] on div "star_border [PERSON_NAME] edit Bearbeiten delete Löschen Geschlecht Weiblich Na…" at bounding box center [549, 191] width 1099 height 314
